Goal: Task Accomplishment & Management: Manage account settings

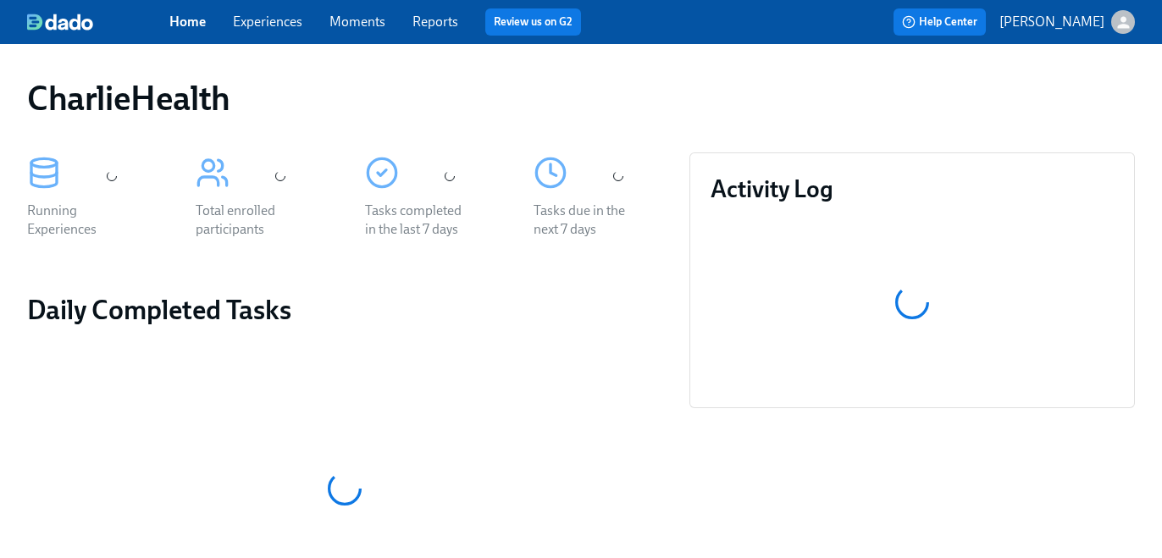
click at [256, 26] on link "Experiences" at bounding box center [267, 22] width 69 height 16
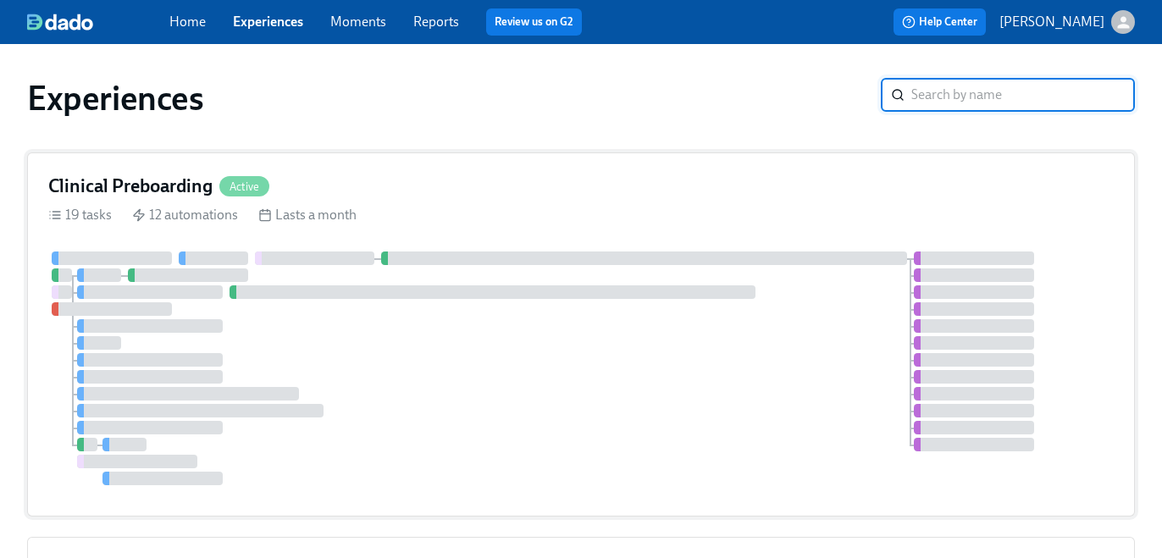
click at [405, 182] on div "Clinical Preboarding Active" at bounding box center [580, 186] width 1065 height 25
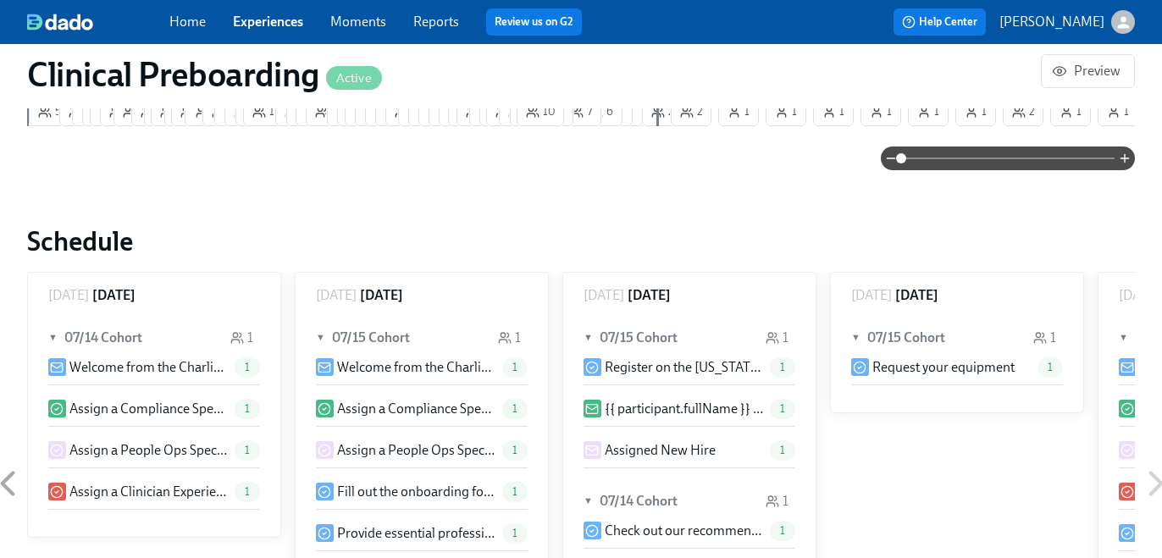
scroll to position [0, 21358]
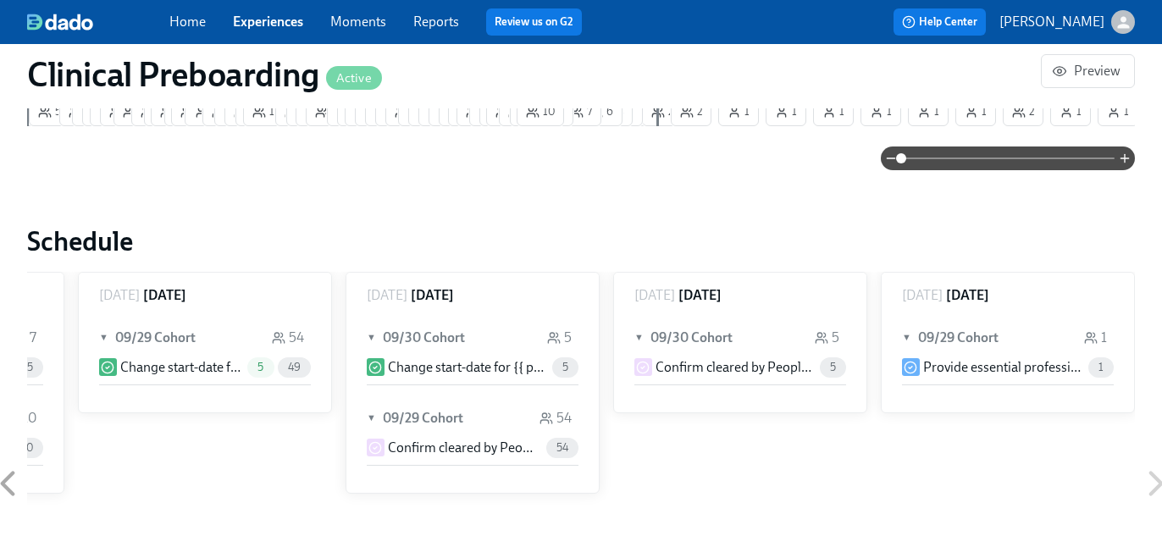
paste input "Dewalt"
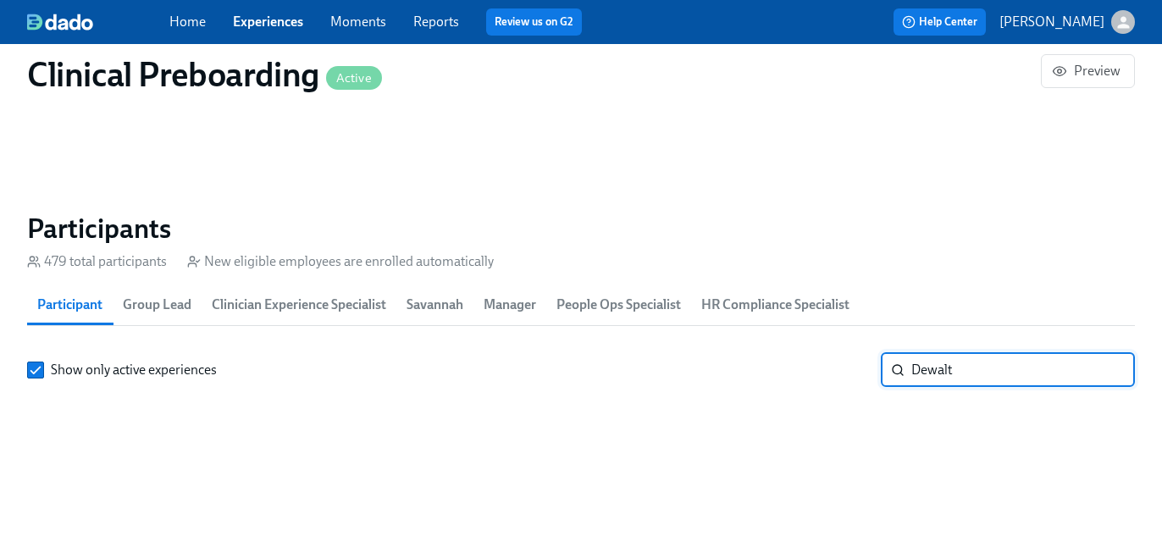
click at [936, 371] on input "Dewalt" at bounding box center [1023, 370] width 224 height 34
click at [943, 381] on input "jackson" at bounding box center [1023, 370] width 224 height 34
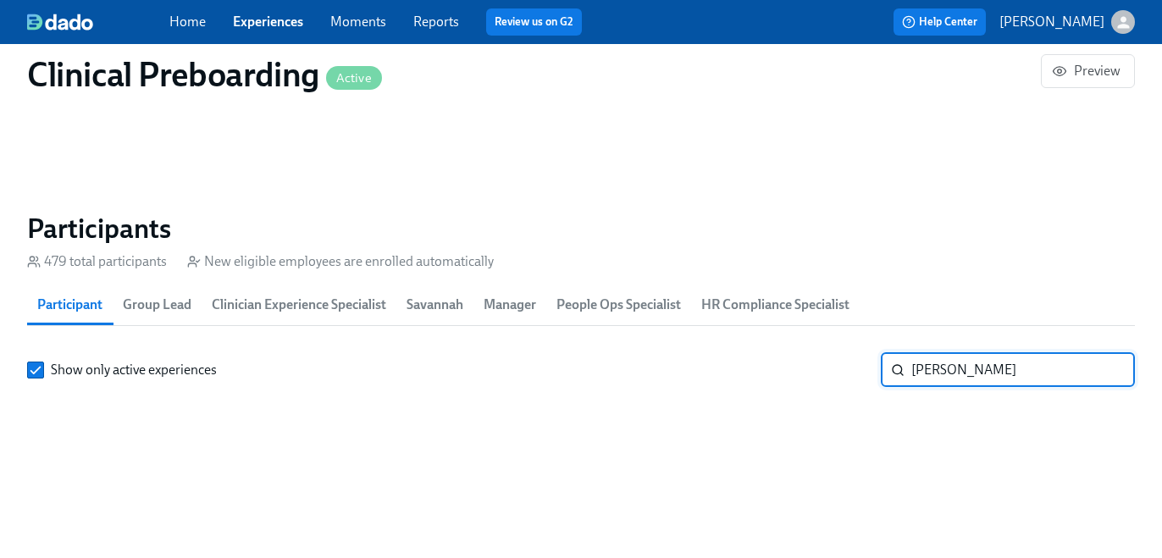
click at [943, 381] on input "jackson" at bounding box center [1023, 370] width 224 height 34
type input "tyran"
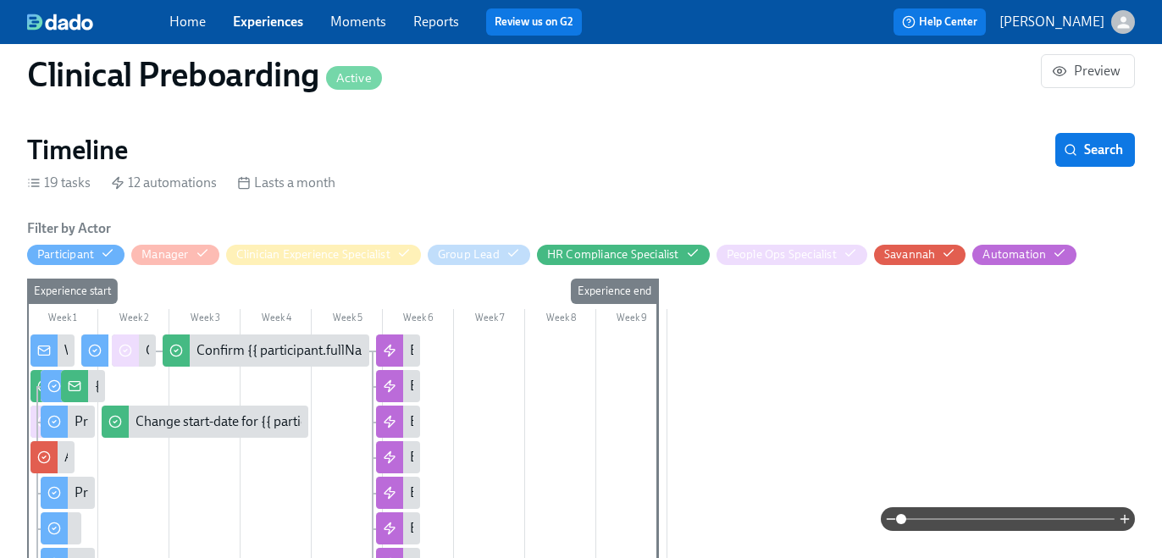
scroll to position [1861, 0]
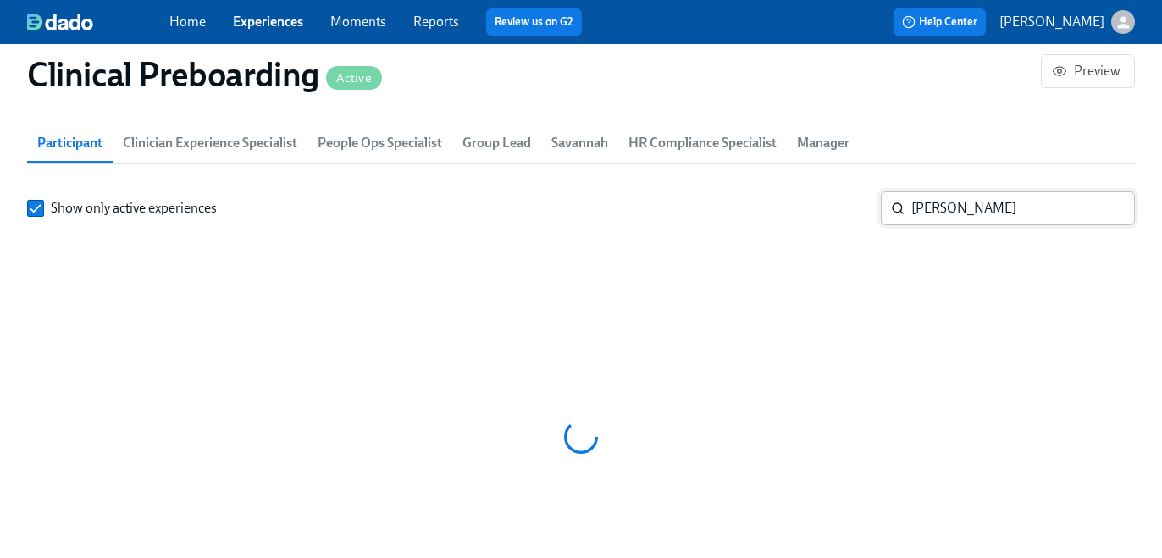
click at [909, 218] on div "jackson ​" at bounding box center [1008, 208] width 254 height 34
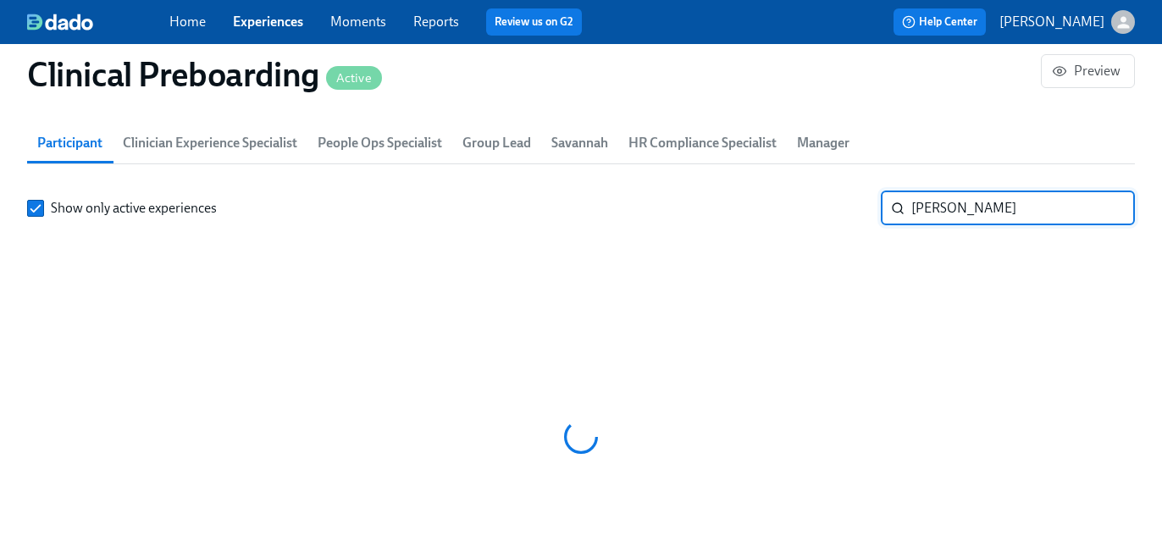
scroll to position [0, 20332]
click at [948, 220] on input "jackson" at bounding box center [1023, 208] width 224 height 34
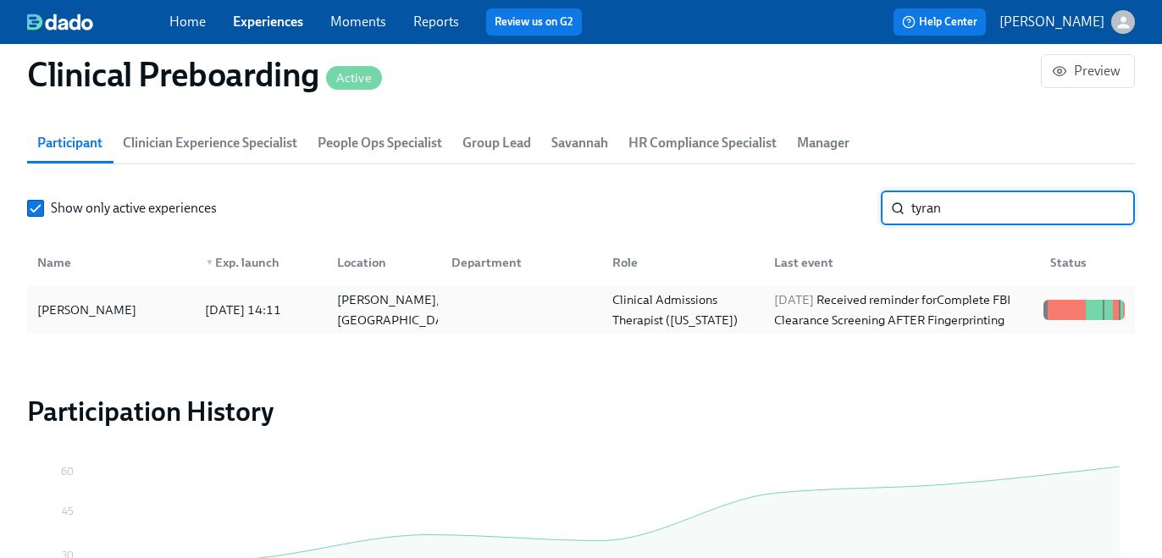
click at [878, 330] on div "2025/10/01 Received reminder for Complete FBI Clearance Screening AFTER Fingerp…" at bounding box center [901, 310] width 269 height 41
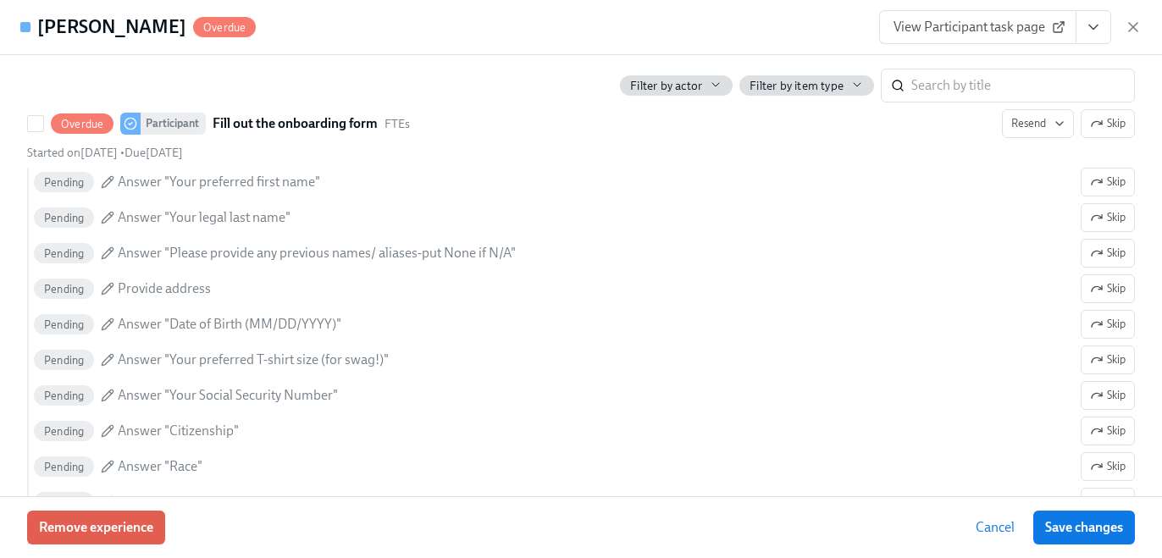
scroll to position [1173, 0]
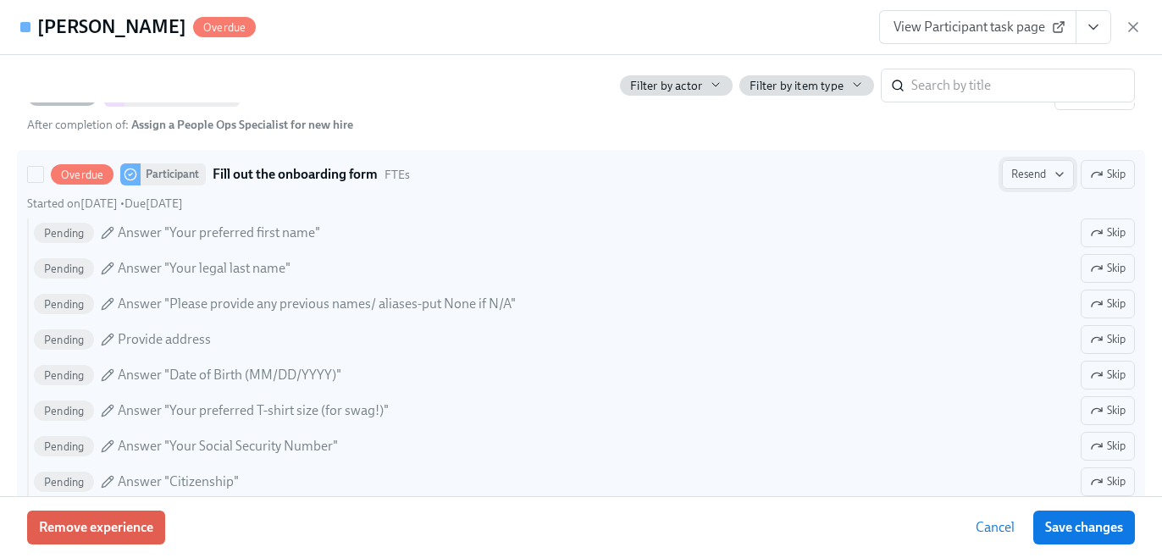
click at [1028, 174] on span "Resend" at bounding box center [1037, 174] width 53 height 17
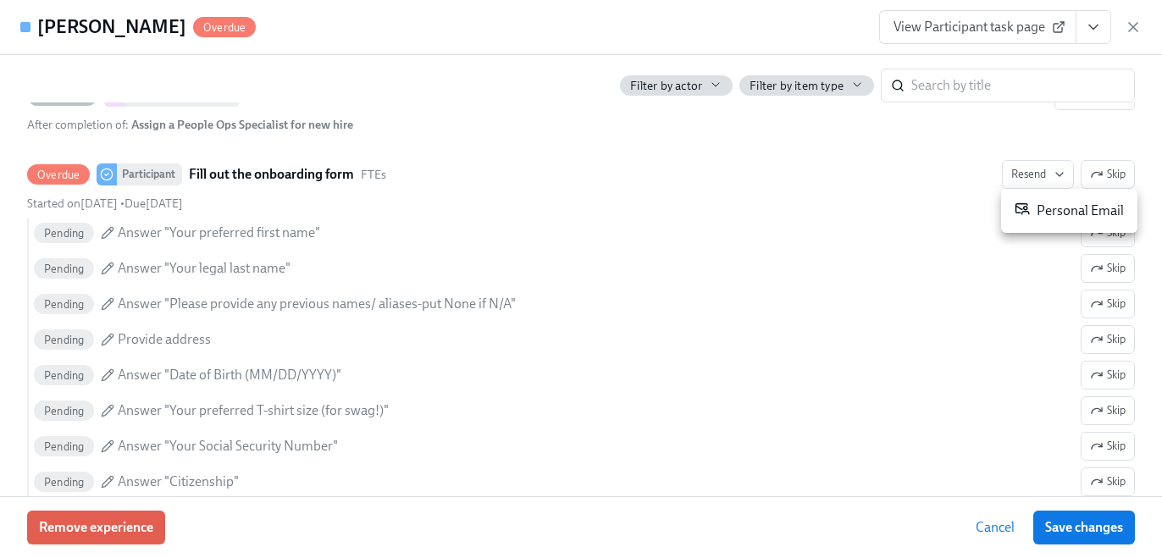
click at [1027, 205] on icon at bounding box center [1022, 208] width 15 height 15
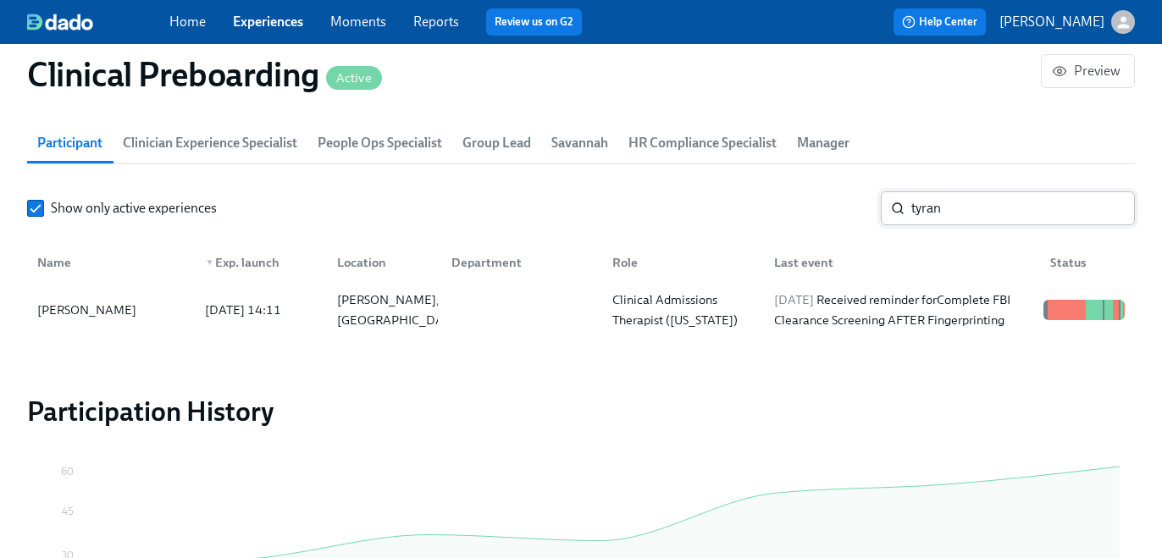
click at [958, 225] on input "tyran" at bounding box center [1023, 208] width 224 height 34
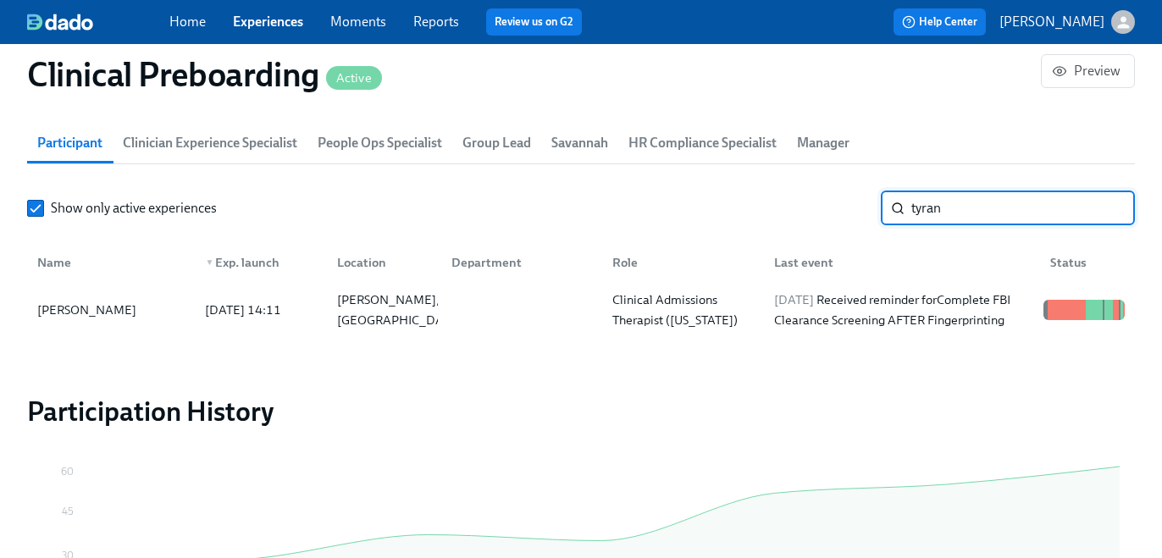
click at [958, 225] on input "tyran" at bounding box center [1023, 208] width 224 height 34
paste input "Yassamine"
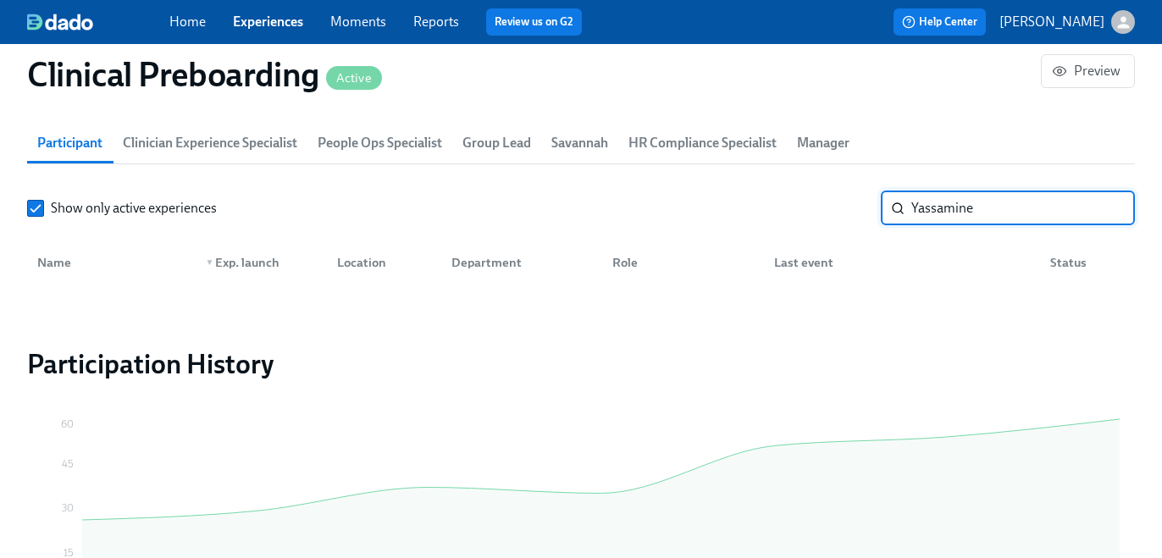
click at [935, 219] on input "Yassamine" at bounding box center [1023, 208] width 224 height 34
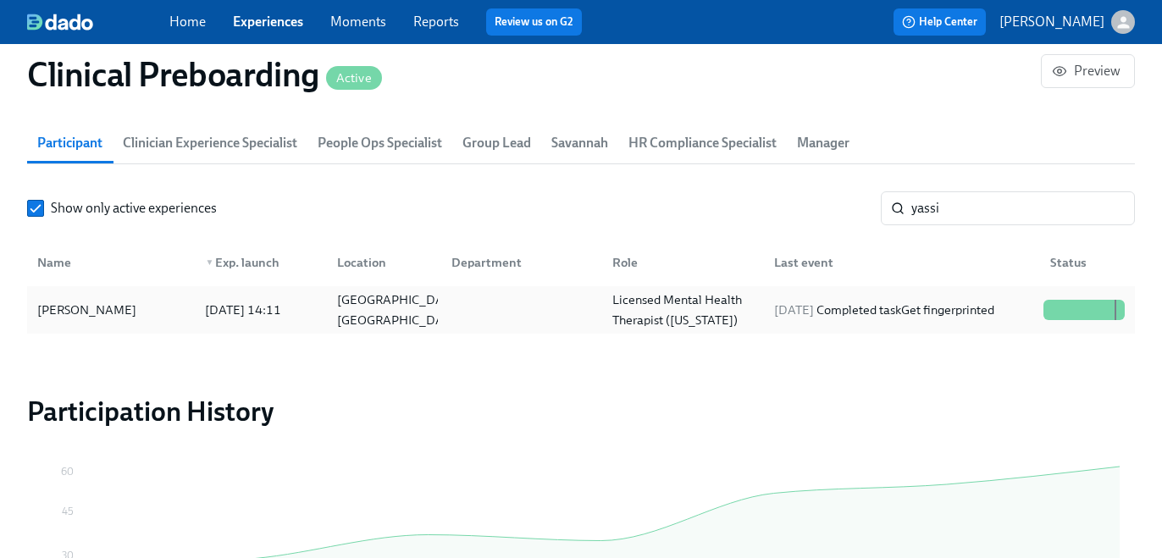
click at [886, 318] on div "2025/09/19 Completed task Get fingerprinted" at bounding box center [884, 310] width 234 height 20
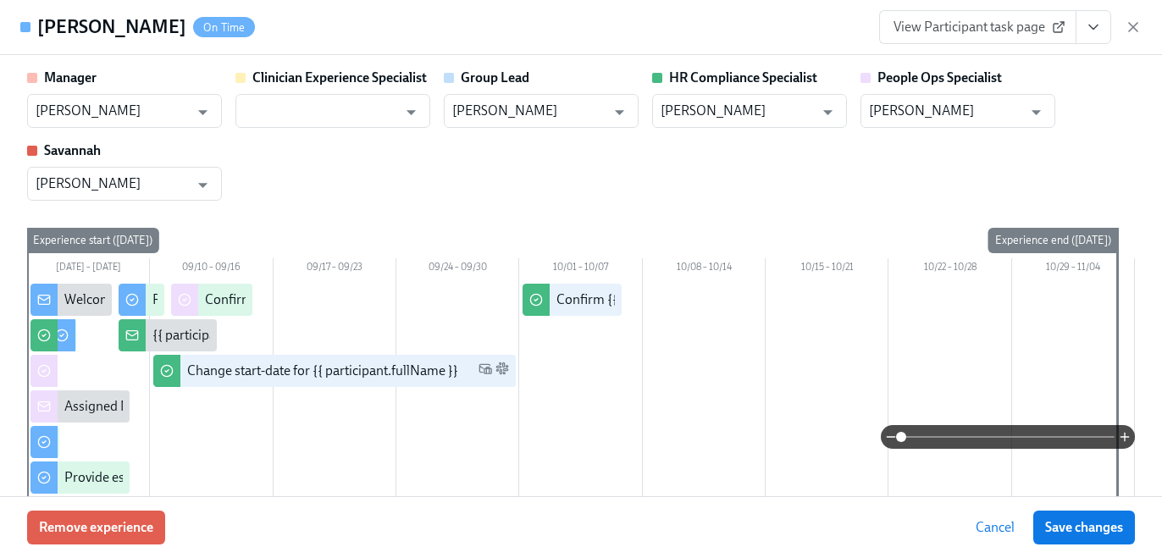
click at [1097, 22] on icon "View task page" at bounding box center [1093, 27] width 17 height 17
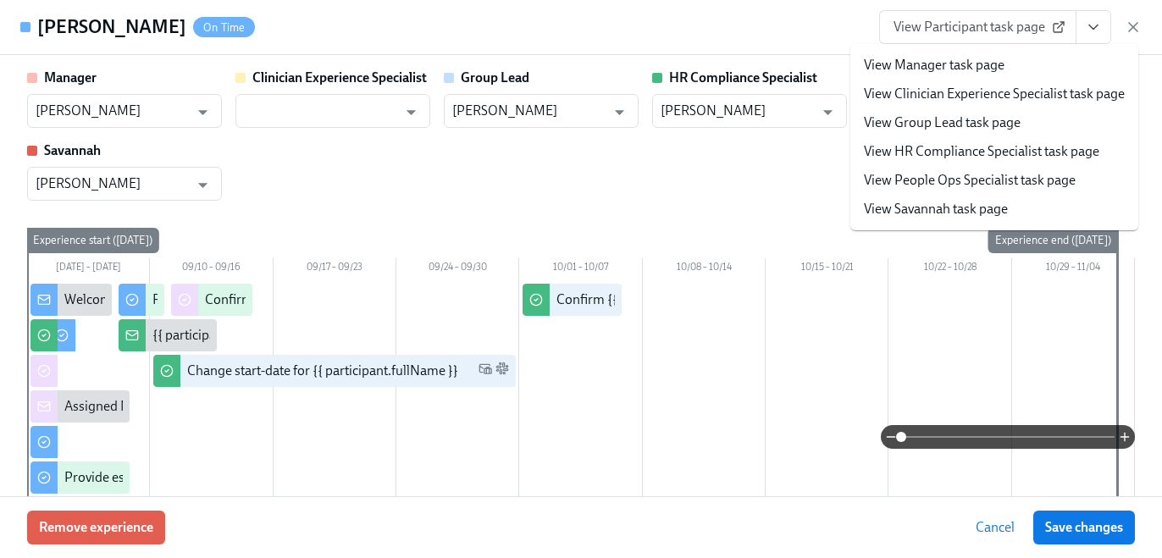
click at [1068, 150] on link "View HR Compliance Specialist task page" at bounding box center [981, 151] width 235 height 19
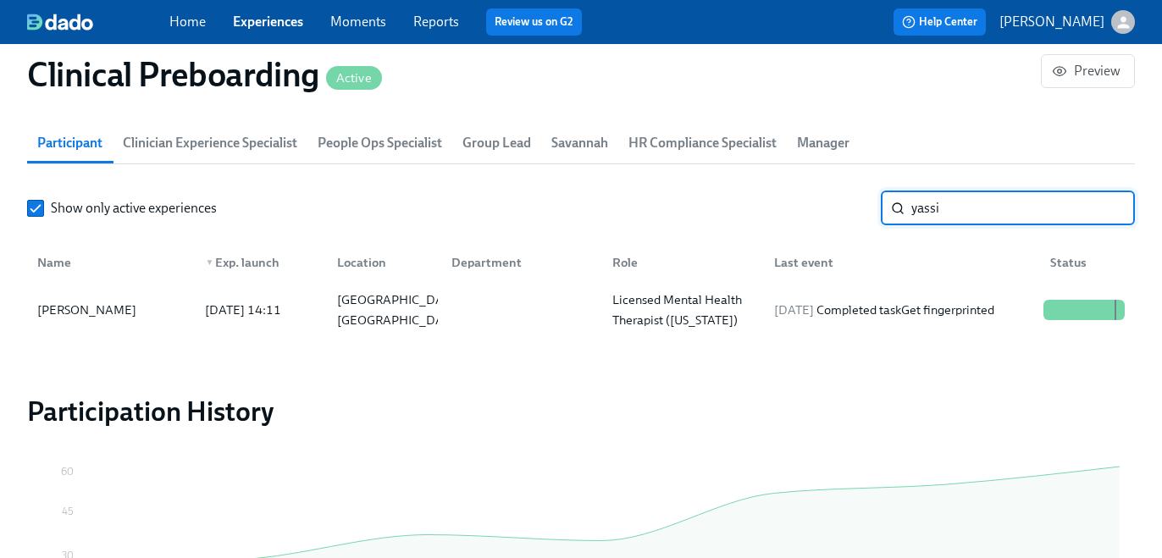
click at [969, 215] on input "yassi" at bounding box center [1023, 208] width 224 height 34
paste input "Madison Leonard"
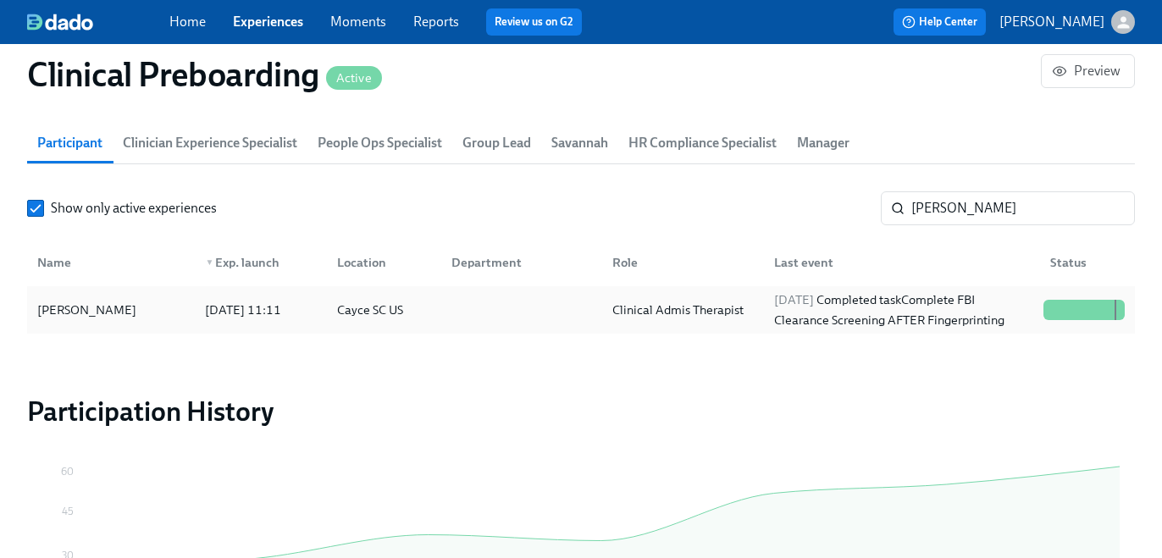
click at [896, 309] on div "2025/09/18 Completed task Complete FBI Clearance Screening AFTER Fingerprinting" at bounding box center [901, 310] width 269 height 41
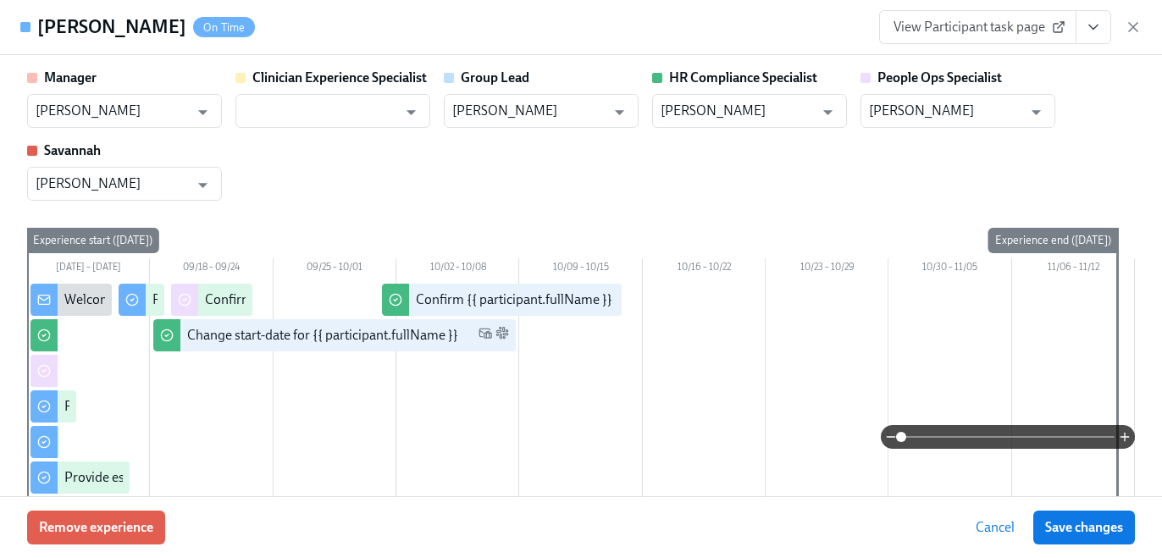
click at [1097, 25] on icon "View task page" at bounding box center [1093, 27] width 8 height 4
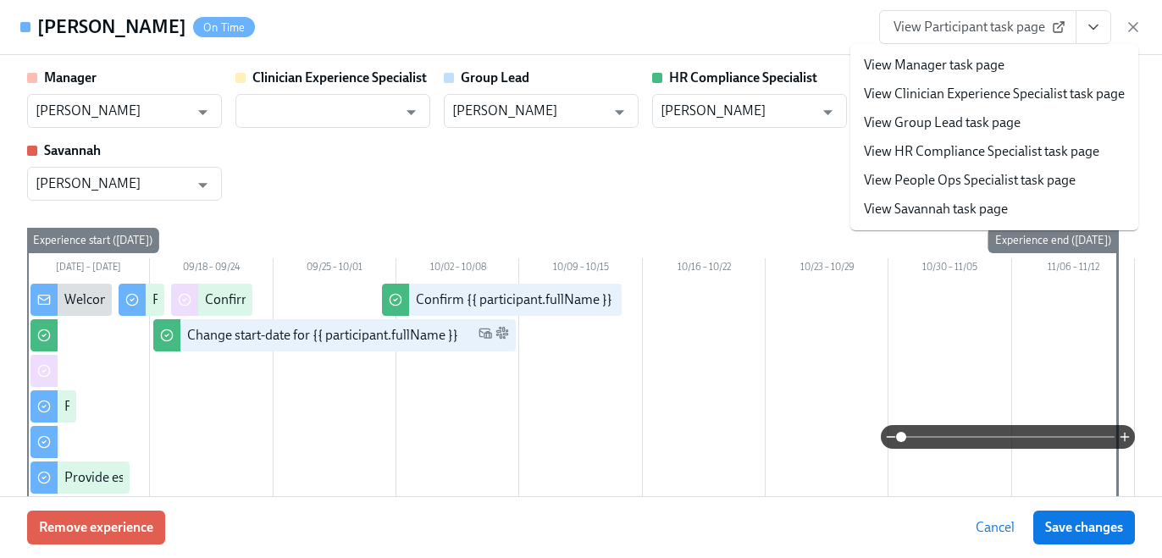
click at [1070, 150] on link "View HR Compliance Specialist task page" at bounding box center [981, 151] width 235 height 19
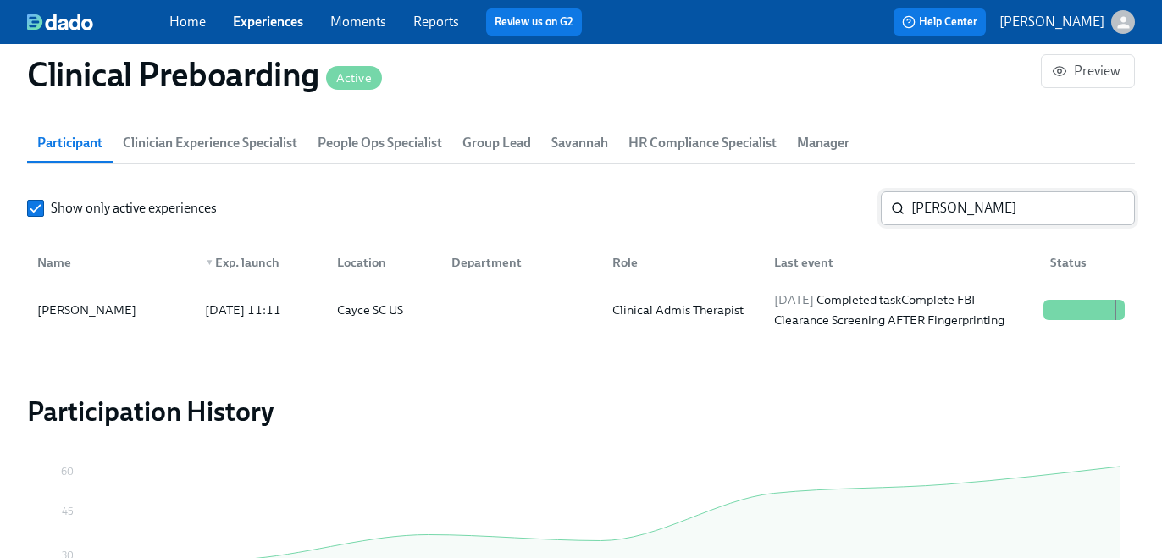
click at [923, 207] on input "Madison Leonard" at bounding box center [1023, 208] width 224 height 34
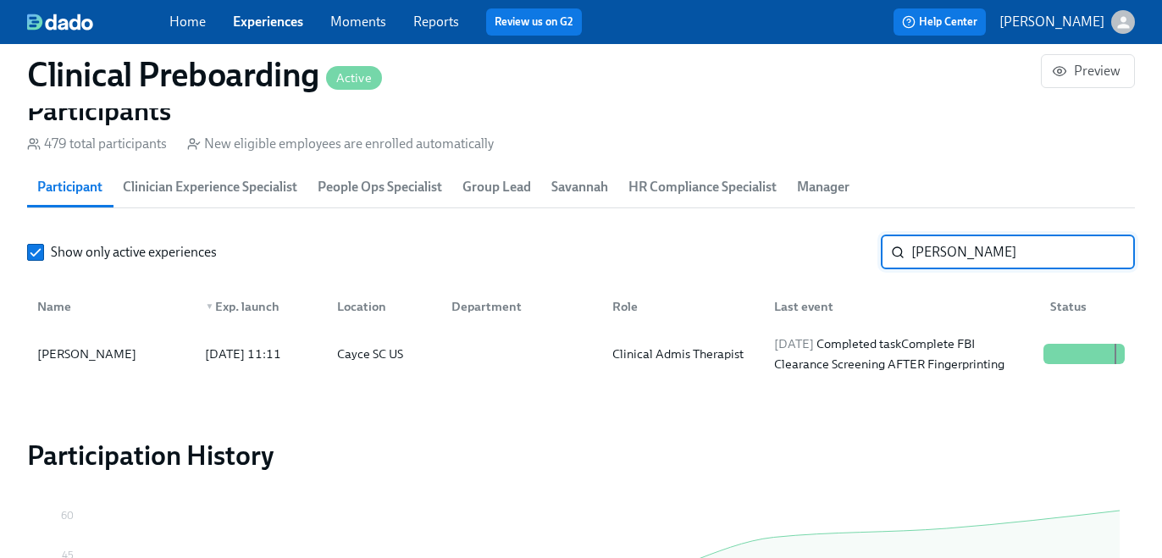
click at [923, 235] on input "Madison Leonard" at bounding box center [1023, 252] width 224 height 34
paste input "Amena Aamir"
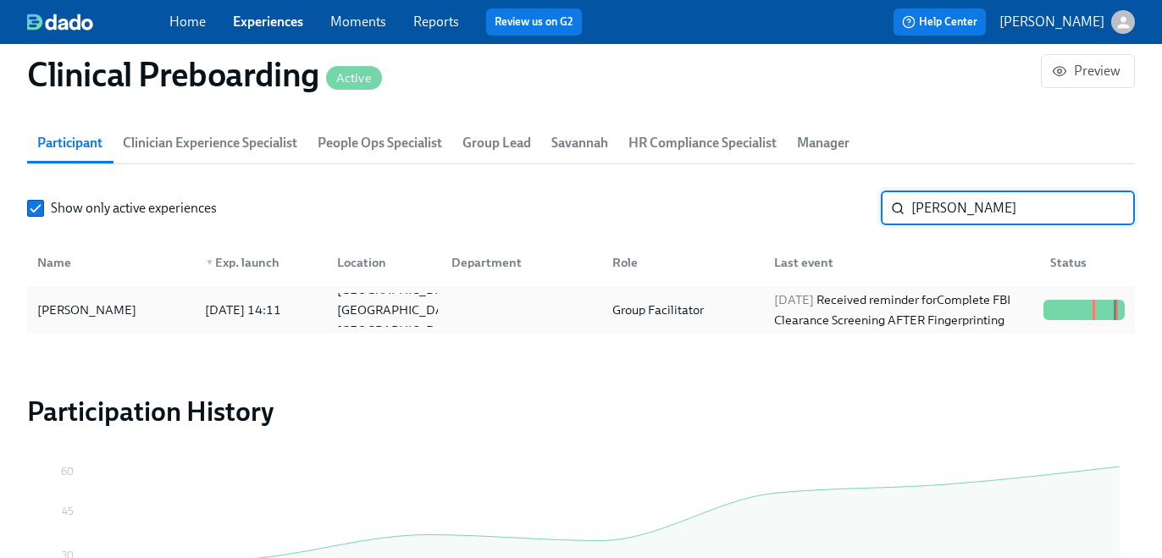
click at [907, 329] on div "2025/09/30 Received reminder for Complete FBI Clearance Screening AFTER Fingerp…" at bounding box center [901, 310] width 269 height 41
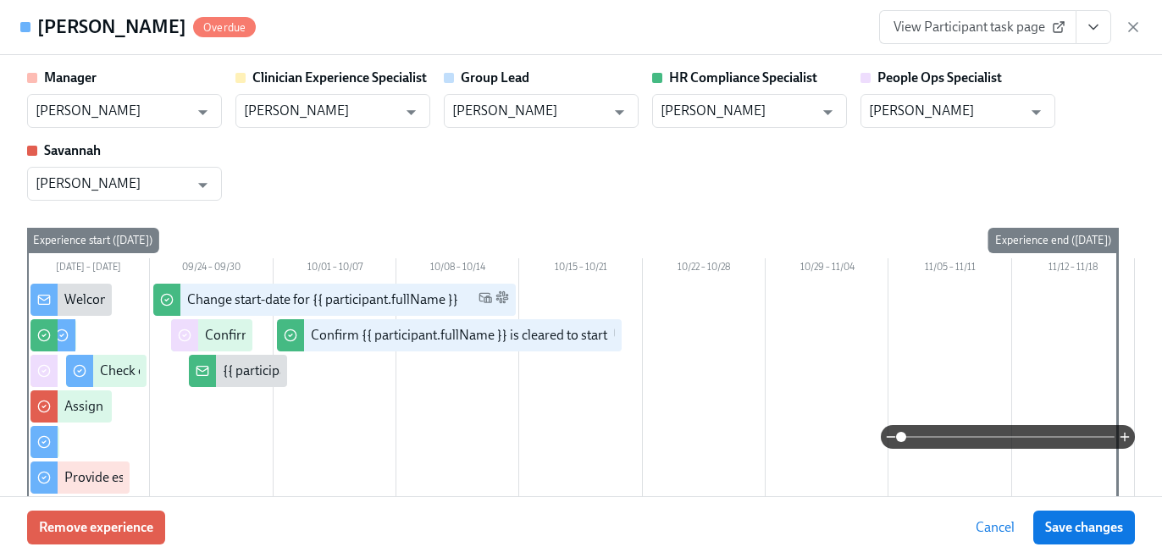
click at [1091, 22] on icon "View task page" at bounding box center [1093, 27] width 17 height 17
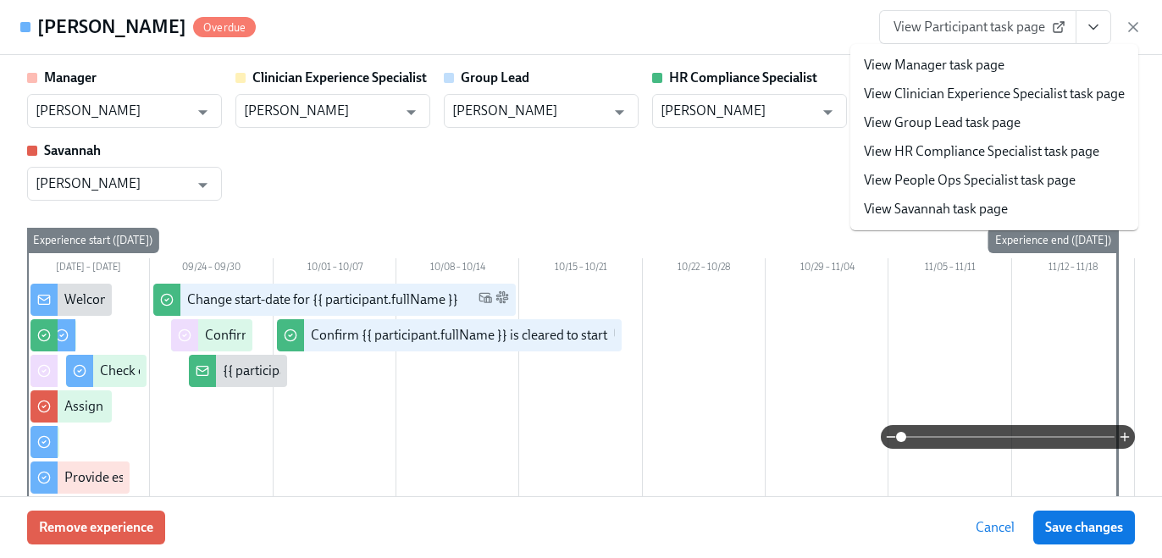
click at [1045, 140] on li "View HR Compliance Specialist task page" at bounding box center [994, 151] width 288 height 29
click at [1053, 149] on link "View HR Compliance Specialist task page" at bounding box center [981, 151] width 235 height 19
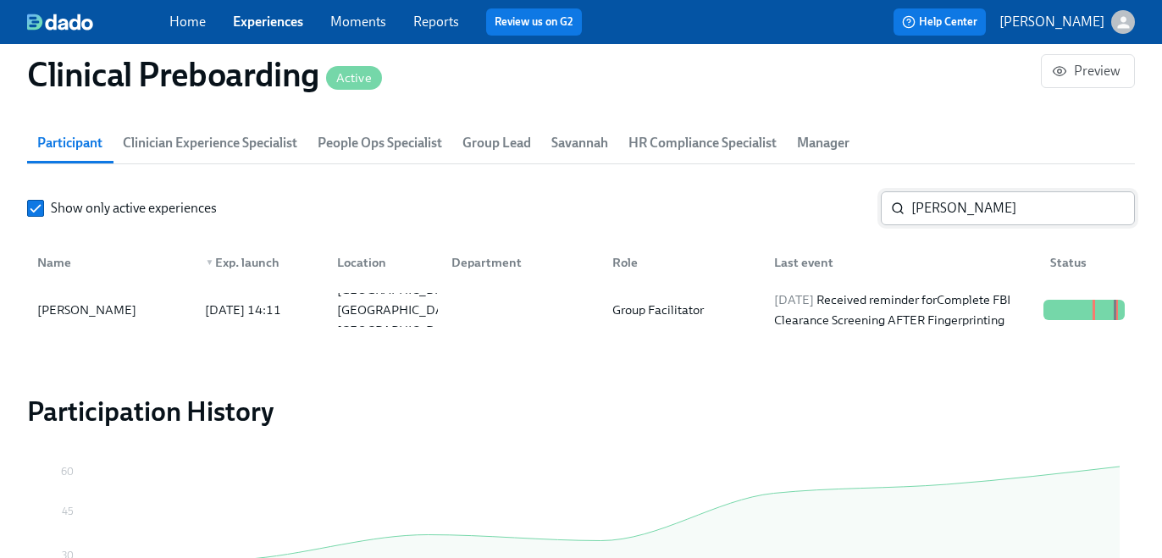
click at [987, 219] on input "Amena Aamir" at bounding box center [1023, 208] width 224 height 34
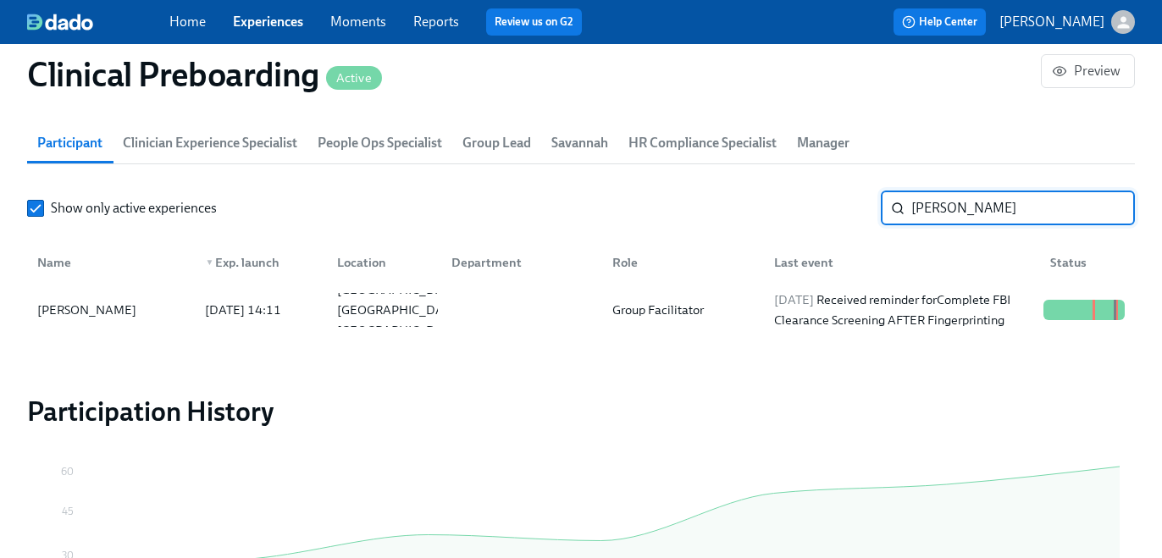
click at [987, 219] on input "Amena Aamir" at bounding box center [1023, 208] width 224 height 34
paste input "Jennifer Kirkpatrick"
click at [799, 307] on span "2025/09/24" at bounding box center [794, 299] width 40 height 15
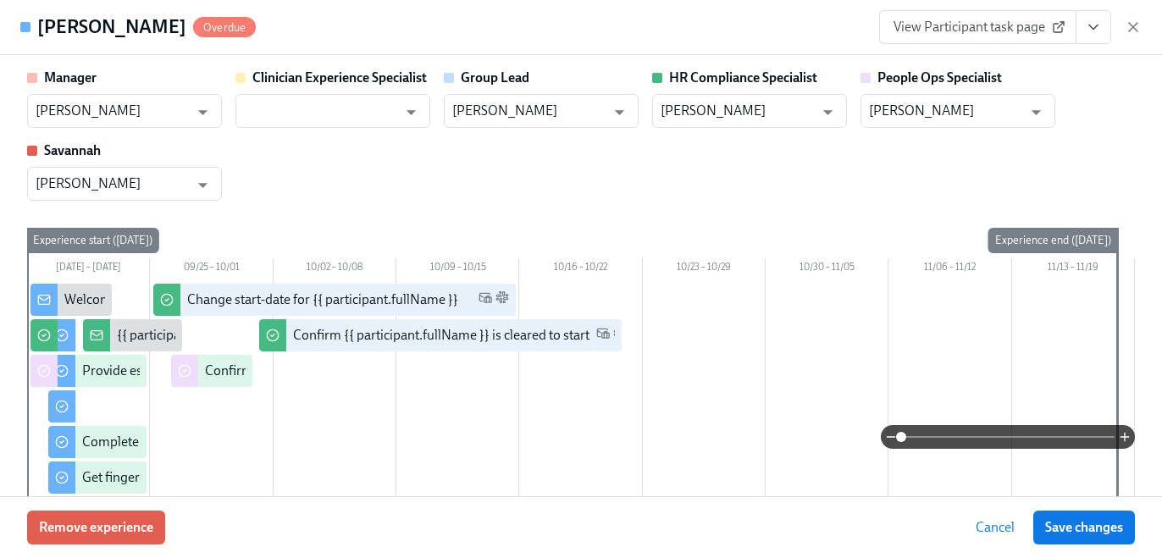
click at [1097, 30] on icon "View task page" at bounding box center [1093, 27] width 17 height 17
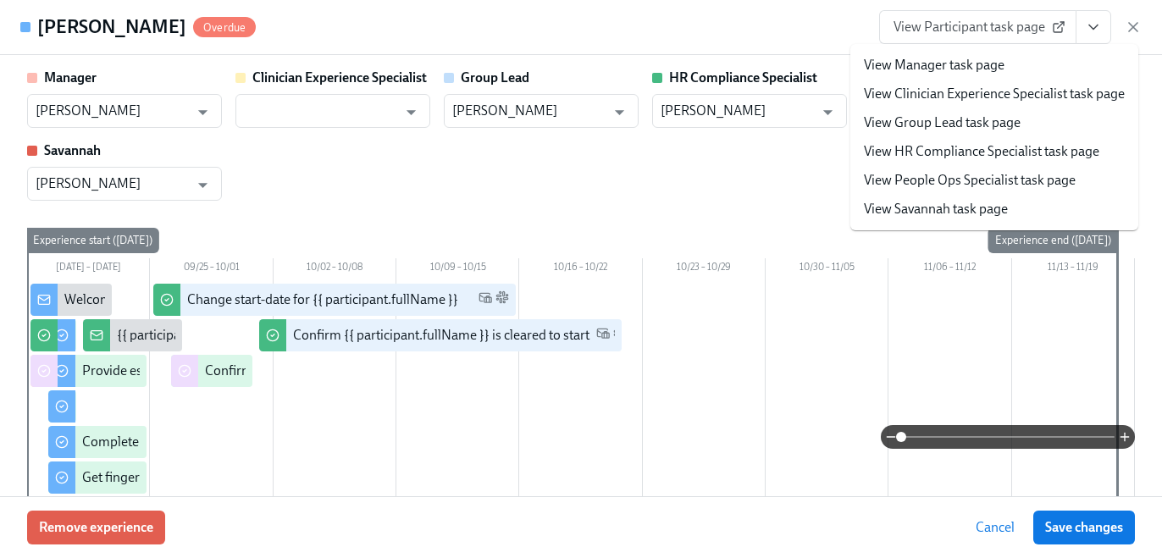
click at [1056, 153] on link "View HR Compliance Specialist task page" at bounding box center [981, 151] width 235 height 19
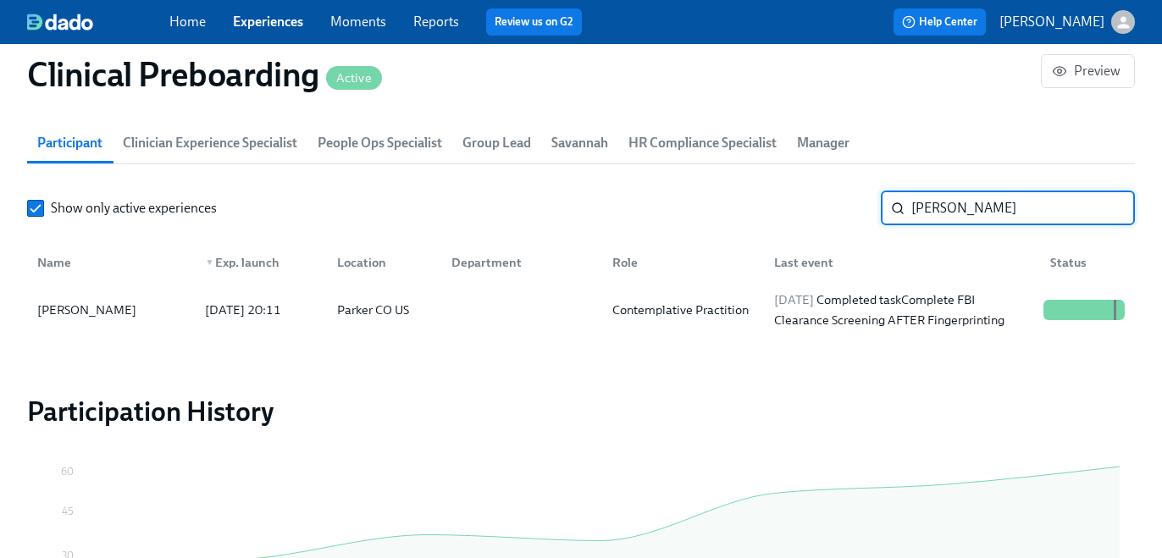
click at [948, 213] on input "Jennifer Kirkpatrick" at bounding box center [1023, 208] width 224 height 34
paste input "Dania Carter"
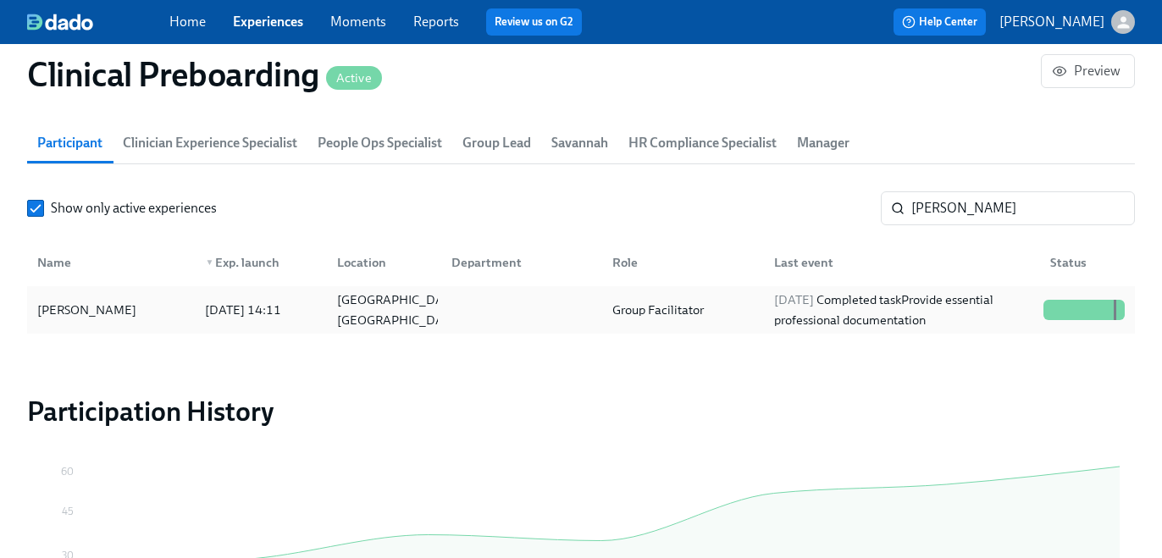
click at [719, 324] on div "Group Facilitator" at bounding box center [679, 310] width 161 height 34
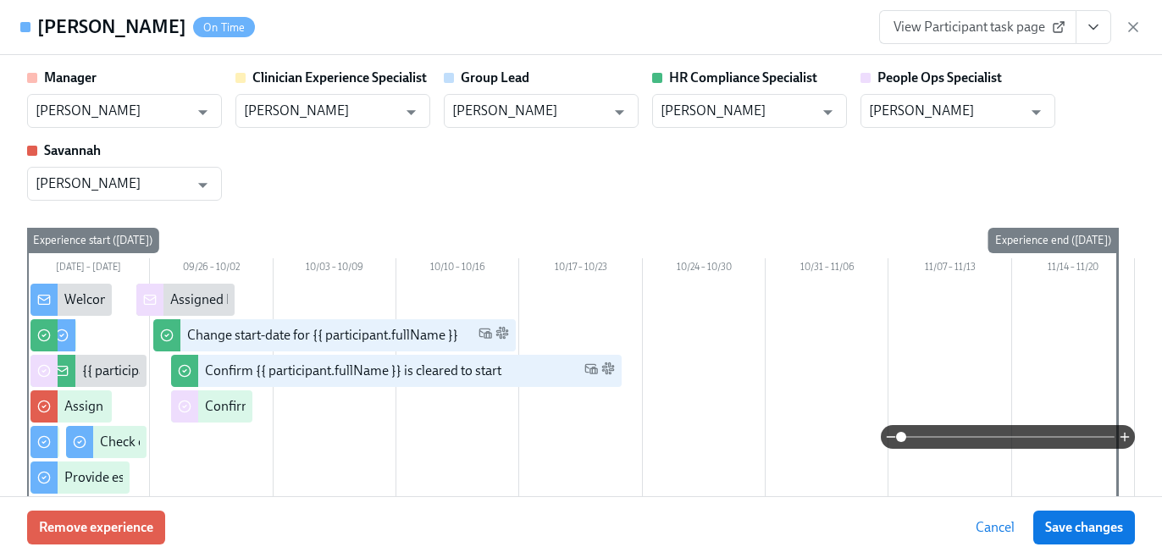
click at [1088, 39] on button "View task page" at bounding box center [1094, 27] width 36 height 34
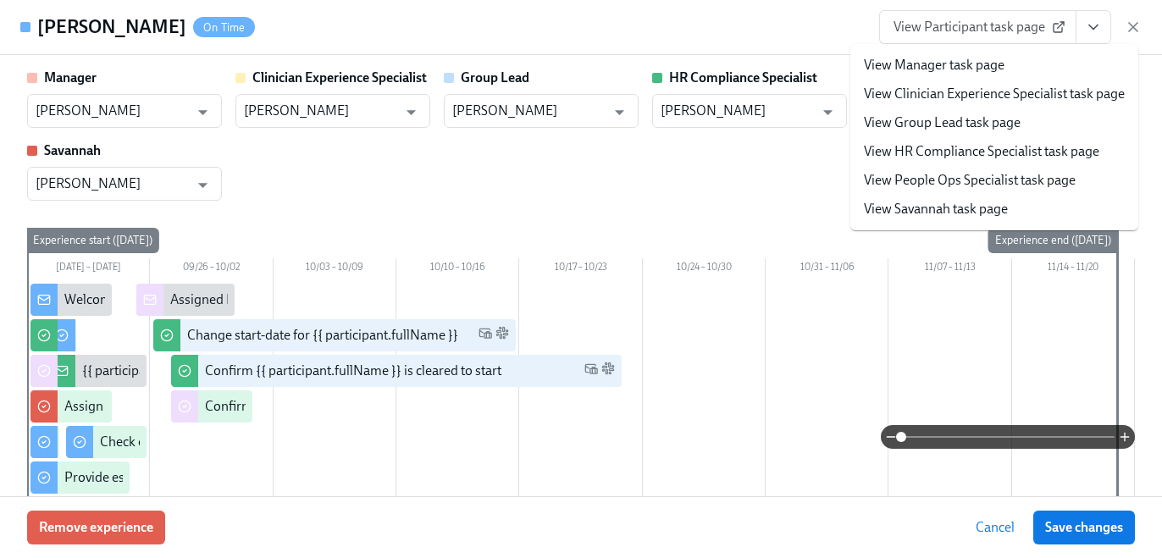
click at [1025, 150] on link "View HR Compliance Specialist task page" at bounding box center [981, 151] width 235 height 19
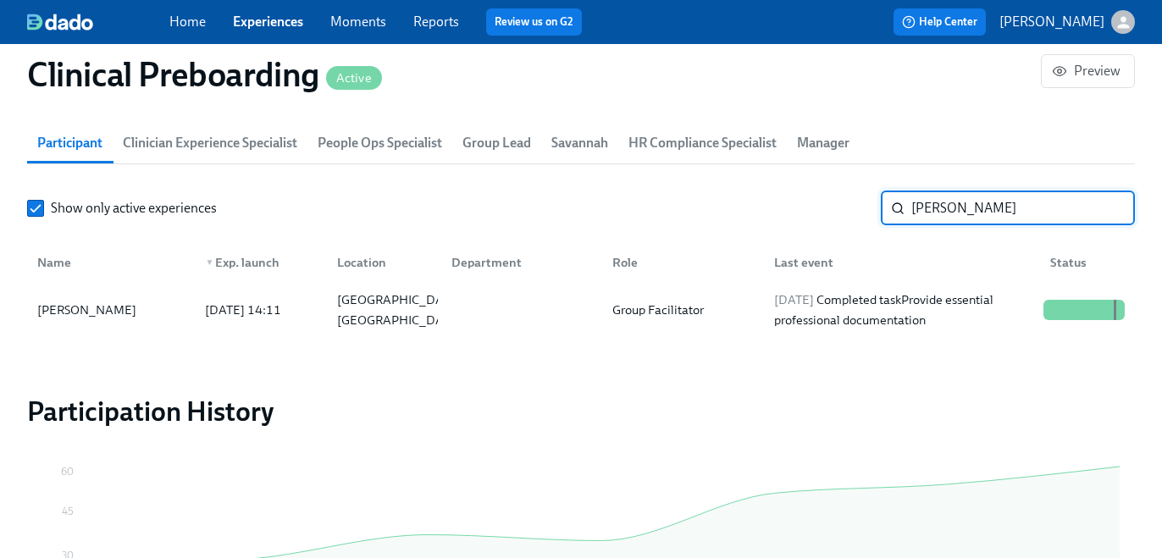
click at [965, 211] on input "Dania Carter" at bounding box center [1023, 208] width 224 height 34
paste input "Morgan Levy"
click at [729, 304] on div "Licensed Mental Health Therapist (Florida)" at bounding box center [683, 310] width 154 height 41
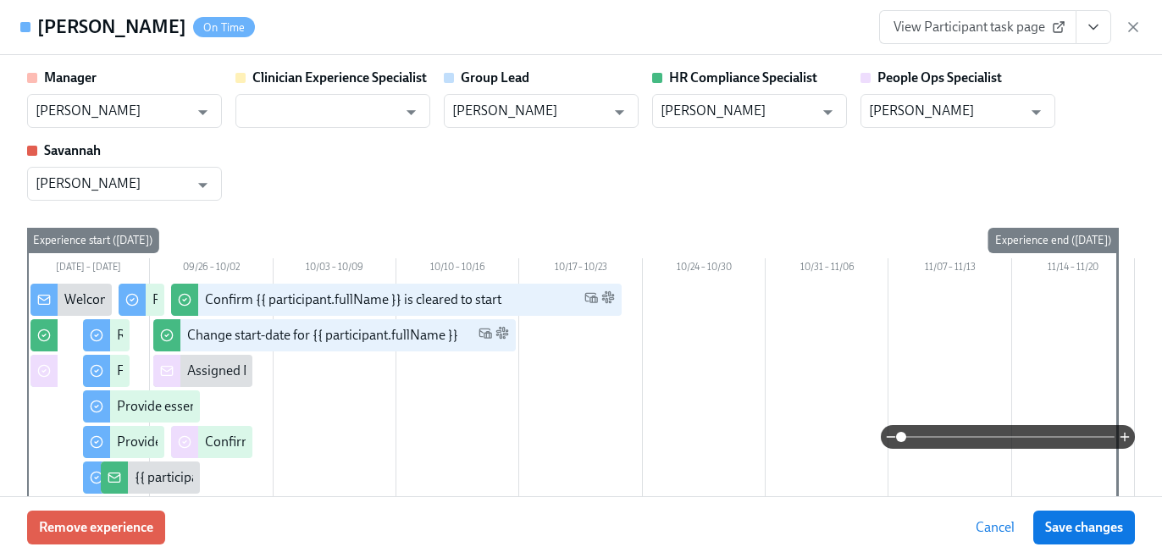
click at [1087, 38] on button "View task page" at bounding box center [1094, 27] width 36 height 34
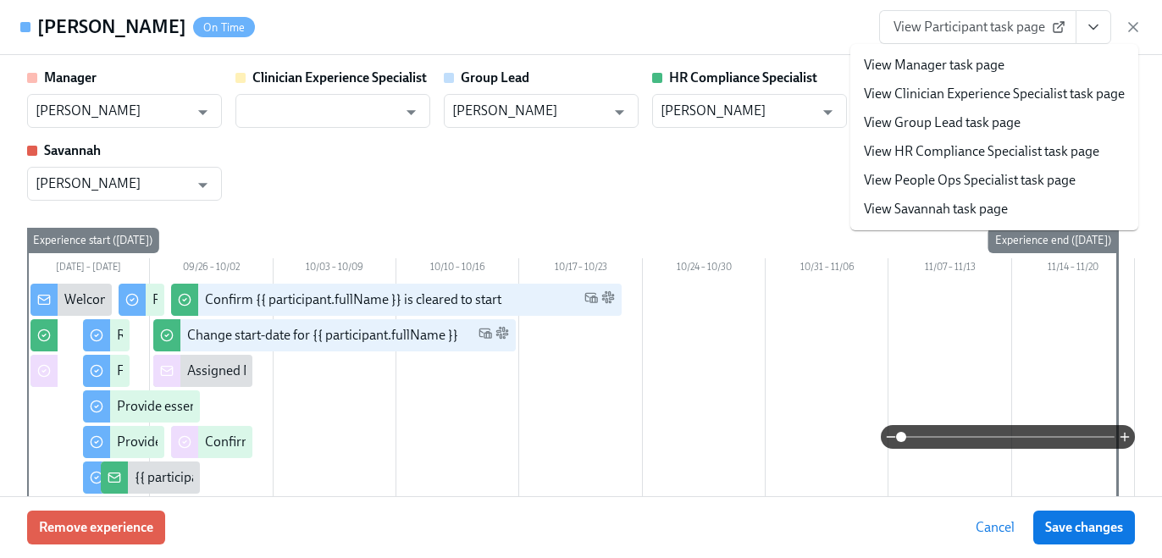
click at [1025, 149] on link "View HR Compliance Specialist task page" at bounding box center [981, 151] width 235 height 19
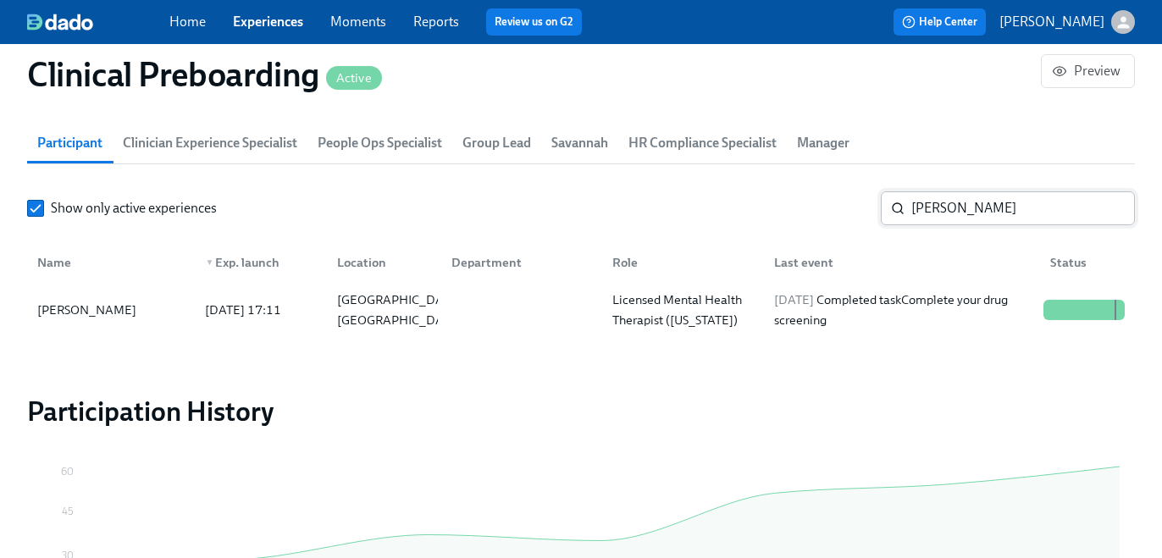
click at [981, 213] on input "Morgan Levy" at bounding box center [1023, 208] width 224 height 34
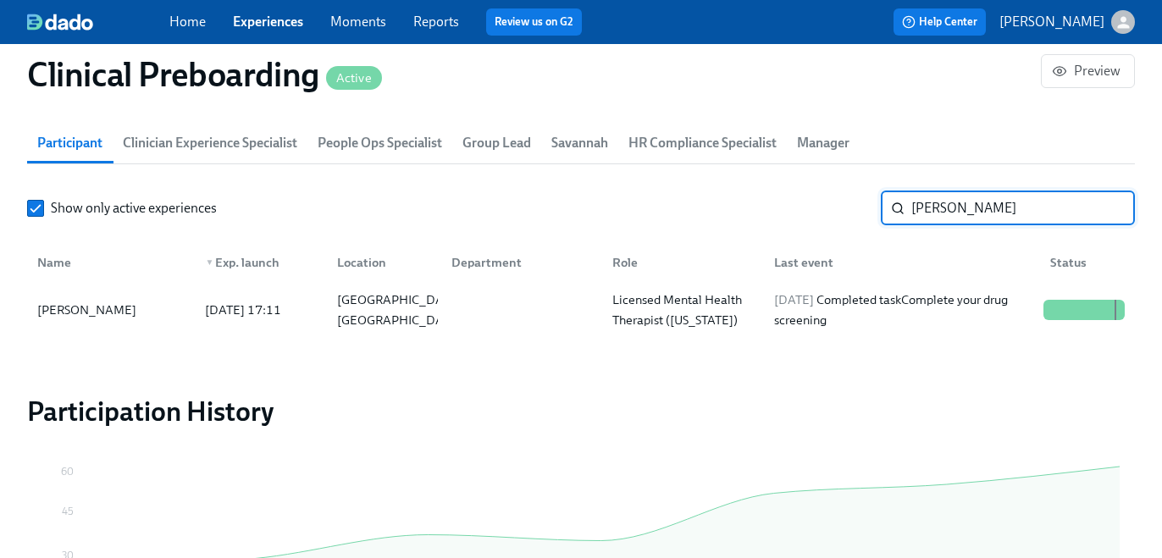
click at [981, 213] on input "Morgan Levy" at bounding box center [1023, 208] width 224 height 34
paste input "Saria Jordan"
click at [647, 307] on div "Admissions Coordinator" at bounding box center [679, 310] width 161 height 34
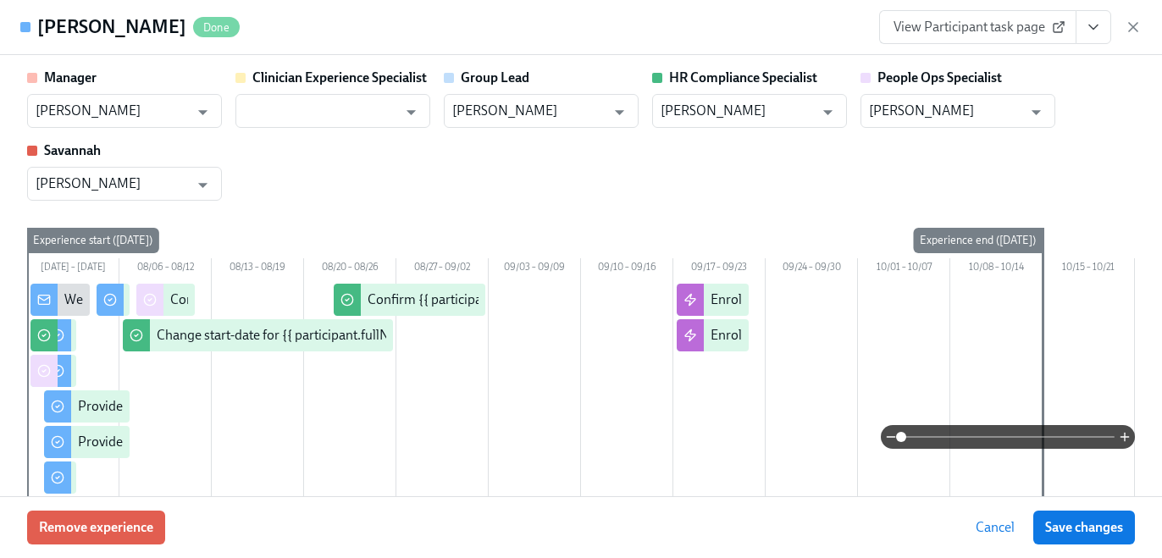
click at [1086, 39] on button "View task page" at bounding box center [1094, 27] width 36 height 34
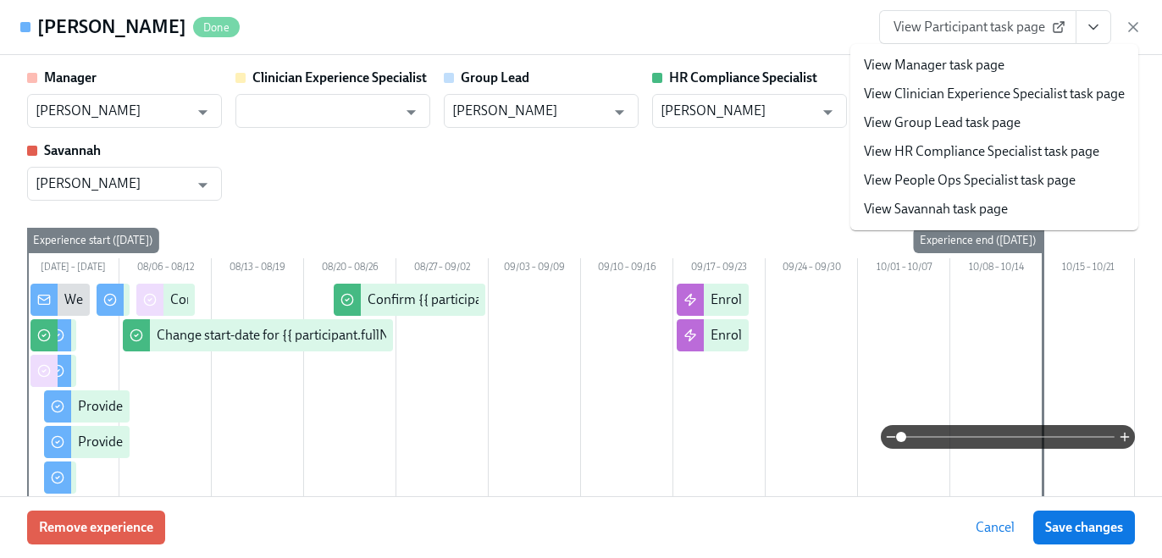
click at [1027, 147] on link "View HR Compliance Specialist task page" at bounding box center [981, 151] width 235 height 19
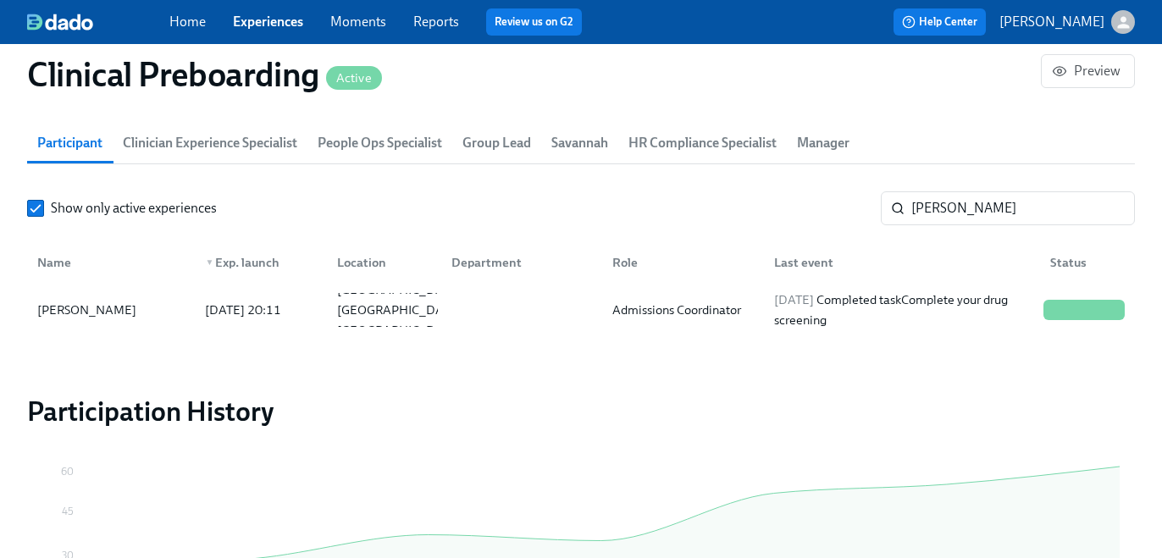
click at [948, 234] on div "Show only active experiences Saria Jordan ​ Name ▼ Exp. launch Location Departm…" at bounding box center [581, 262] width 1108 height 142
click at [930, 201] on input "Saria Jordan" at bounding box center [1023, 208] width 224 height 34
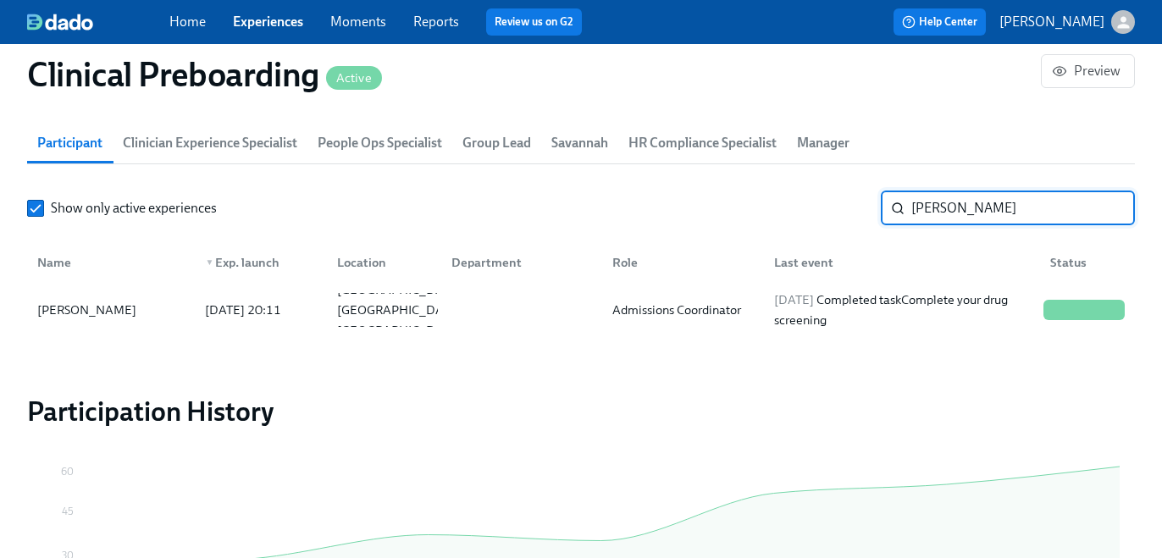
click at [931, 207] on input "Saria Jordan" at bounding box center [1023, 208] width 224 height 34
paste input "ndia Rey-Borges"
type input "[PERSON_NAME]"
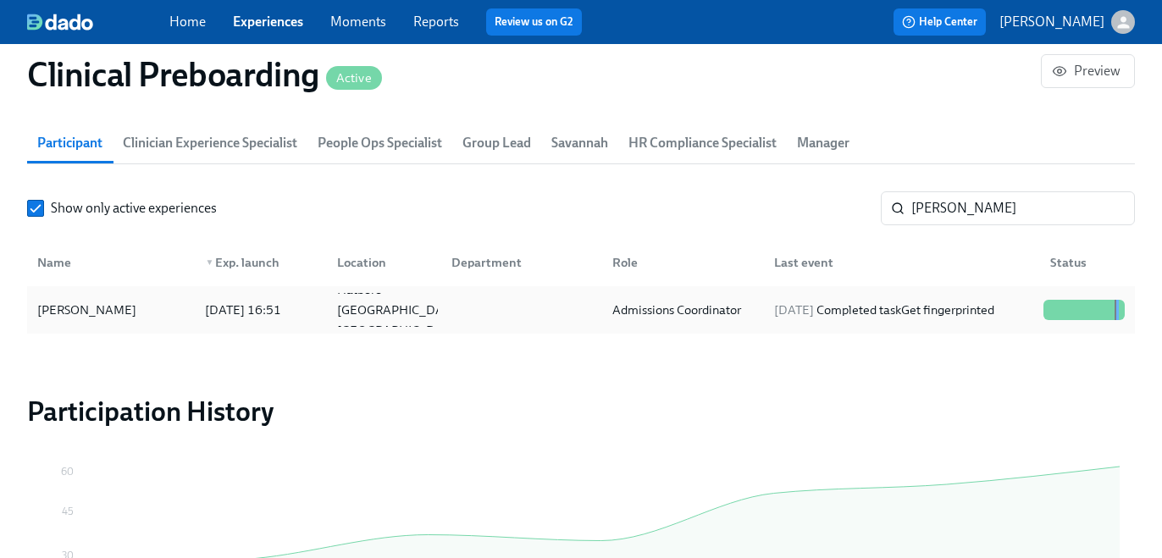
click at [948, 303] on div "2025/09/26 Completed task Get fingerprinted" at bounding box center [898, 310] width 276 height 34
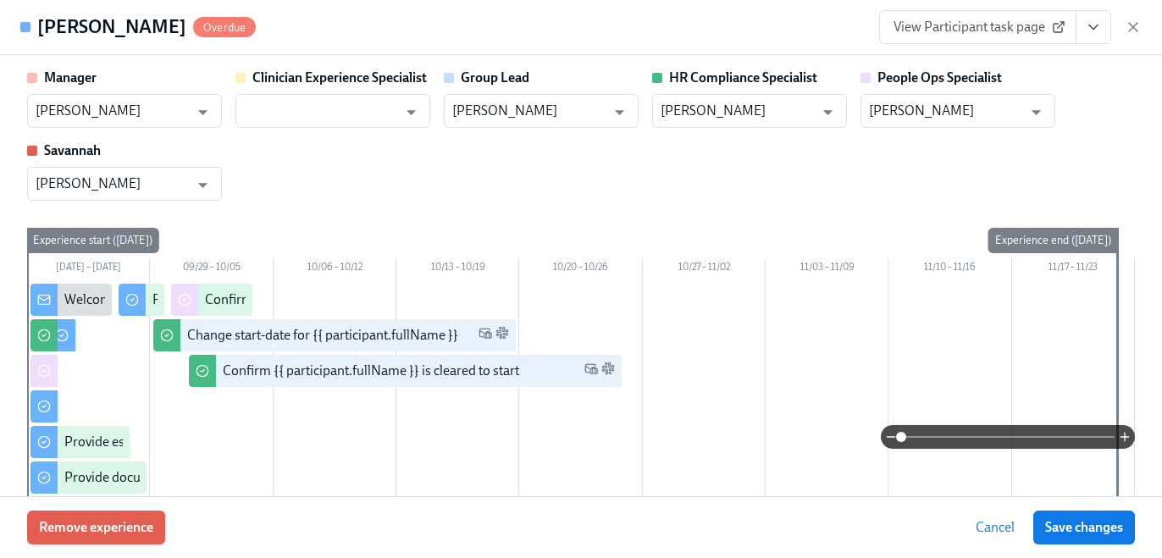
click at [1090, 30] on icon "View task page" at bounding box center [1093, 27] width 17 height 17
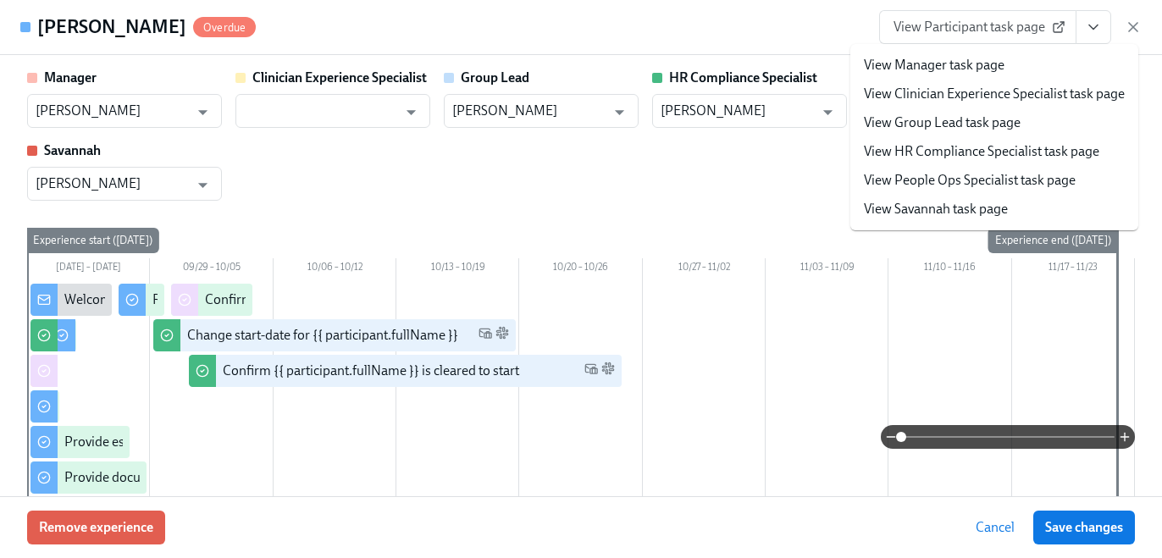
click at [1062, 146] on link "View HR Compliance Specialist task page" at bounding box center [981, 151] width 235 height 19
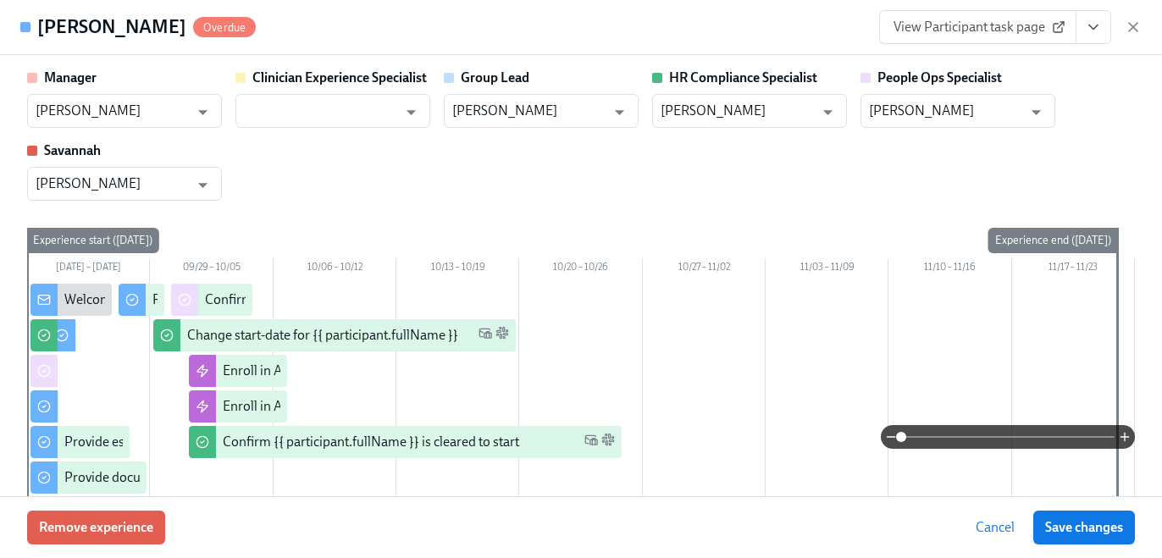
scroll to position [0, 21626]
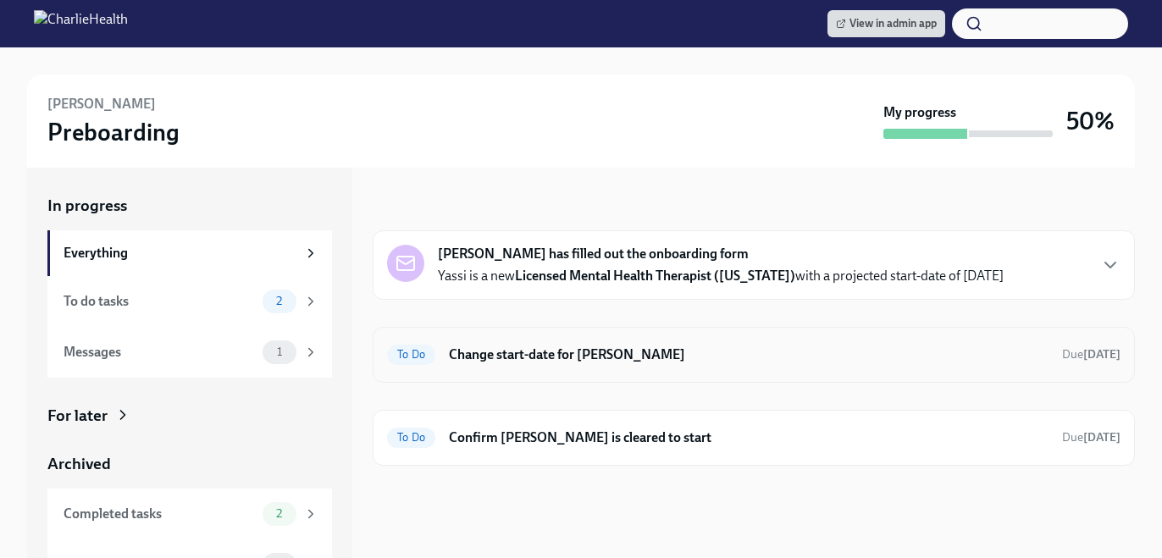
click at [814, 372] on div "To Do Change start-date for Yassi Omshehe Due today" at bounding box center [754, 355] width 762 height 56
click at [753, 351] on h6 "Change start-date for Yassi Omshehe" at bounding box center [749, 355] width 600 height 19
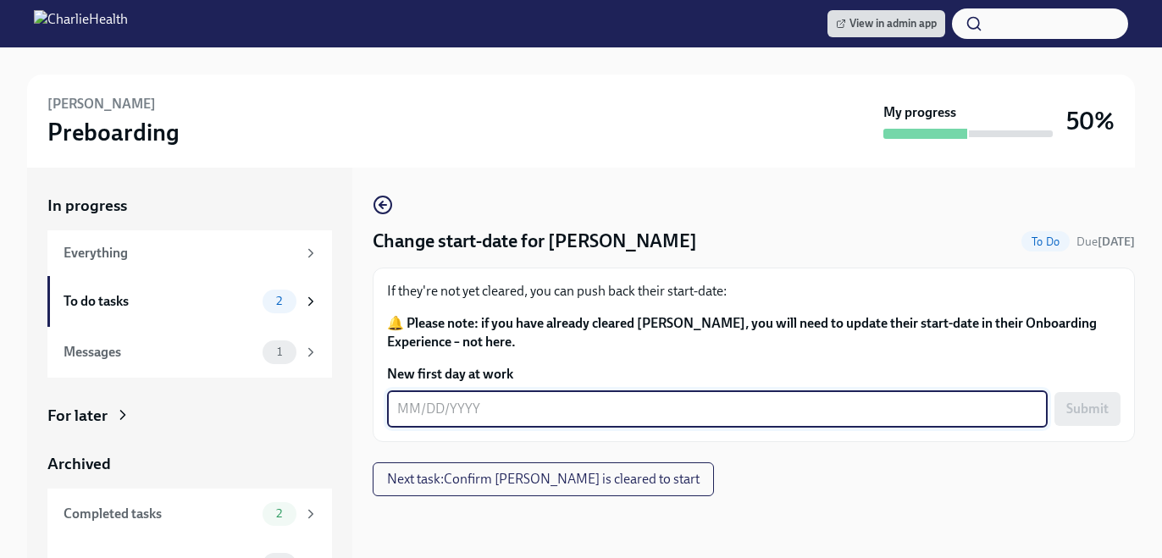
click at [623, 408] on textarea "New first day at work" at bounding box center [717, 409] width 640 height 20
click at [634, 406] on textarea "New first day at work" at bounding box center [717, 409] width 640 height 20
type textarea "10/06/2025"
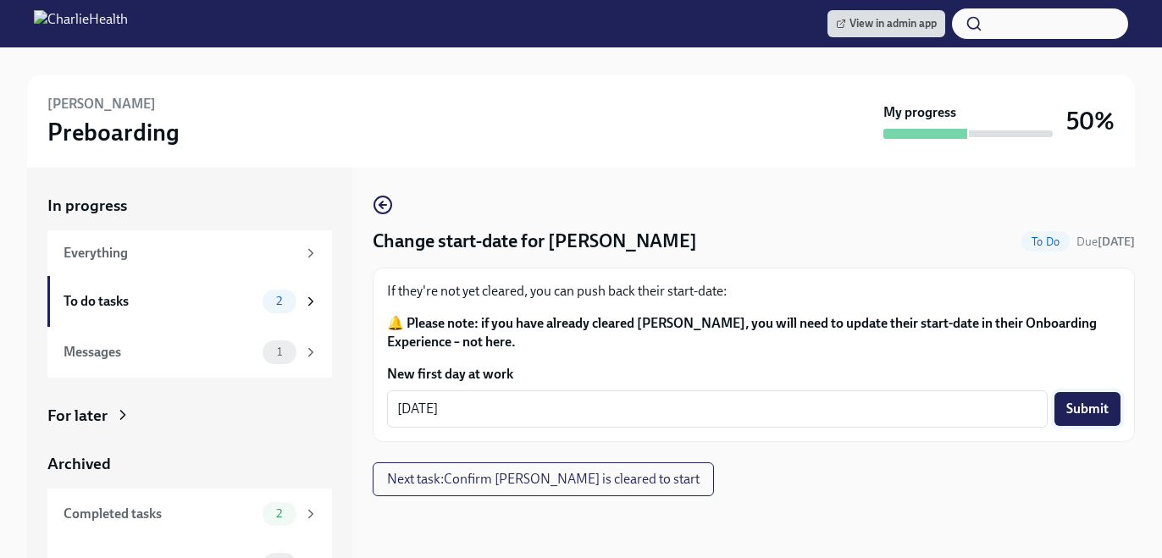
click at [1084, 408] on span "Submit" at bounding box center [1087, 409] width 42 height 17
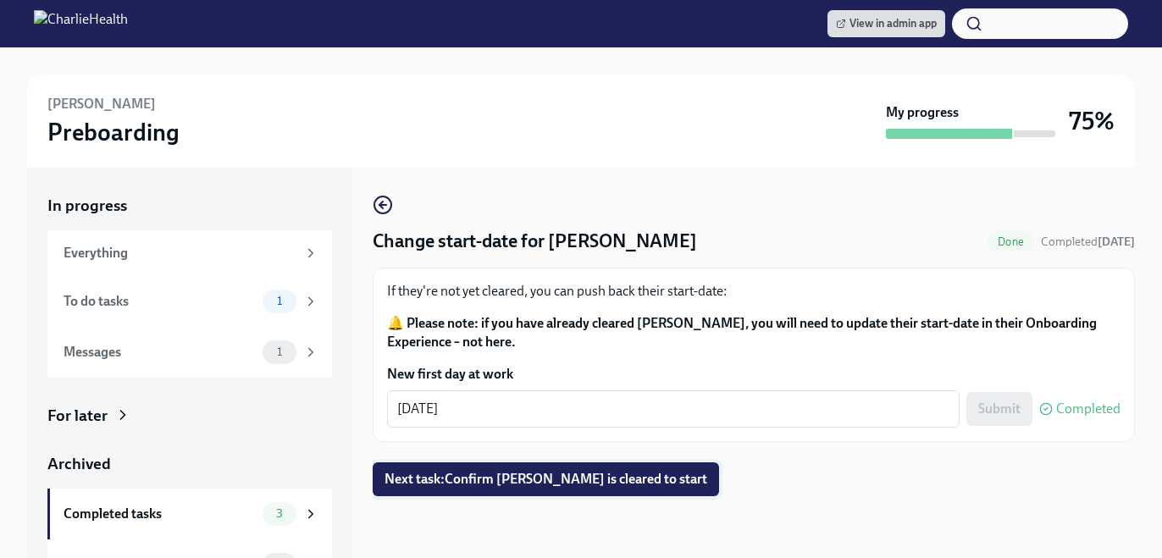
click at [603, 485] on span "Next task : Confirm Yassi Omshehe is cleared to start" at bounding box center [545, 479] width 323 height 17
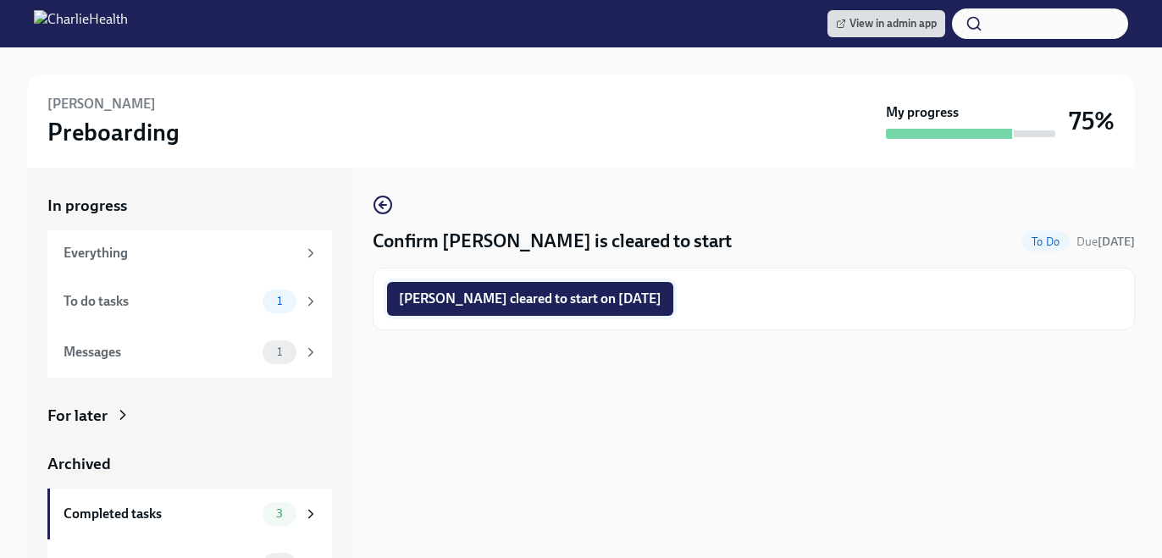
click at [539, 298] on span "Yassi Omshehe cleared to start on 10/06/2025" at bounding box center [530, 298] width 263 height 17
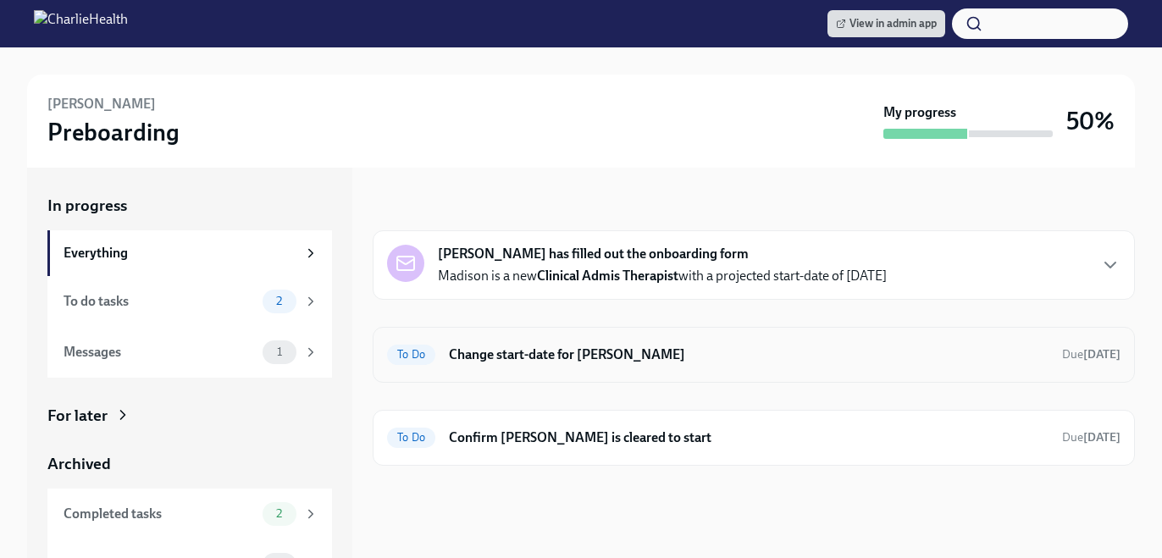
click at [668, 356] on h6 "Change start-date for [PERSON_NAME]" at bounding box center [749, 355] width 600 height 19
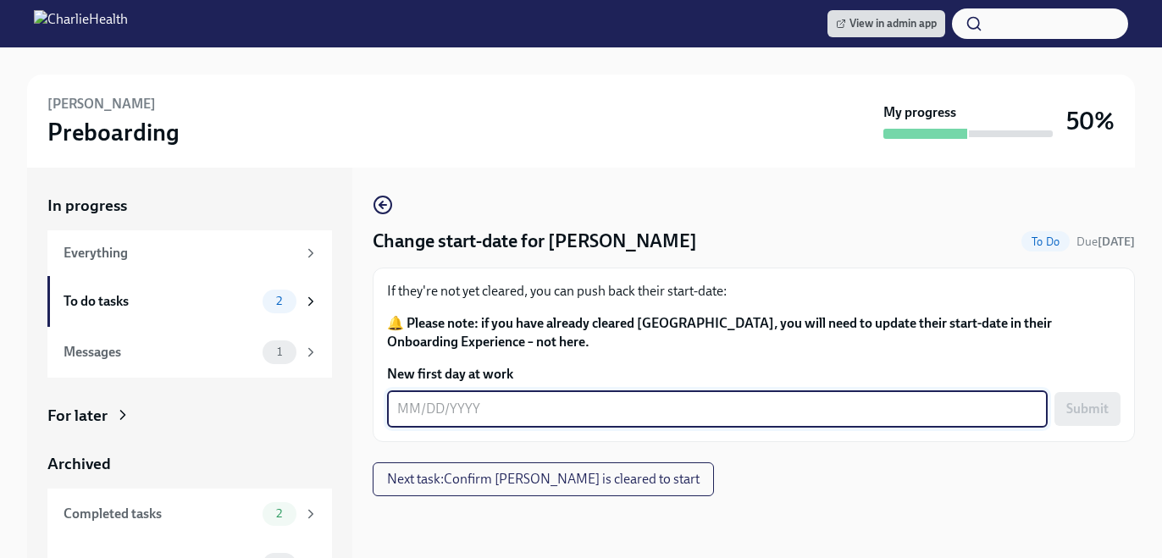
click at [552, 409] on textarea "New first day at work" at bounding box center [717, 409] width 640 height 20
type textarea "0"
type textarea "[DATE]"
click at [1097, 393] on button "Submit" at bounding box center [1087, 409] width 66 height 34
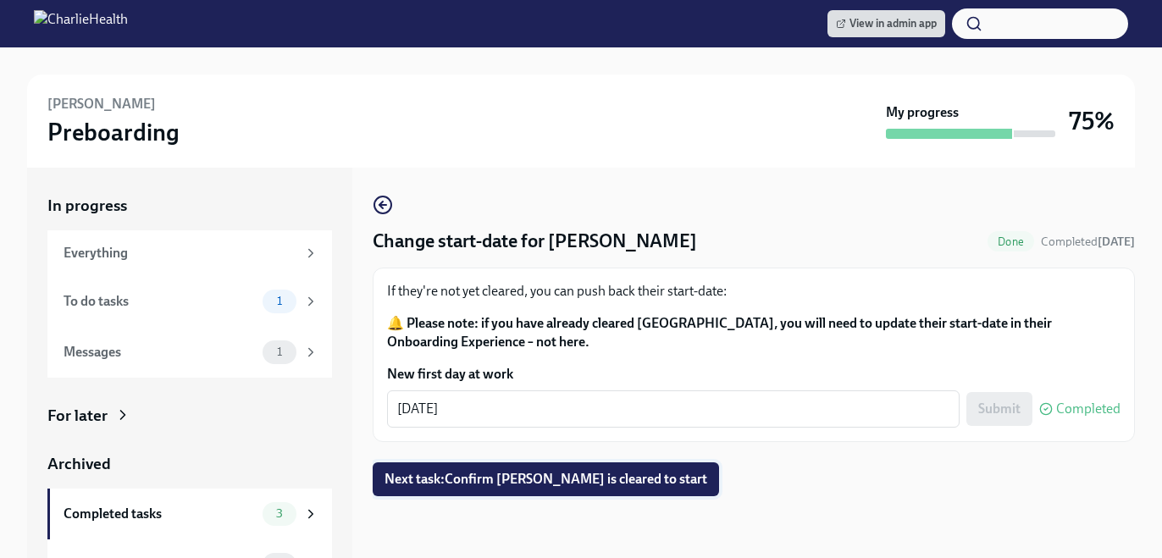
click at [581, 485] on span "Next task : Confirm Madison Leonard is cleared to start" at bounding box center [545, 479] width 323 height 17
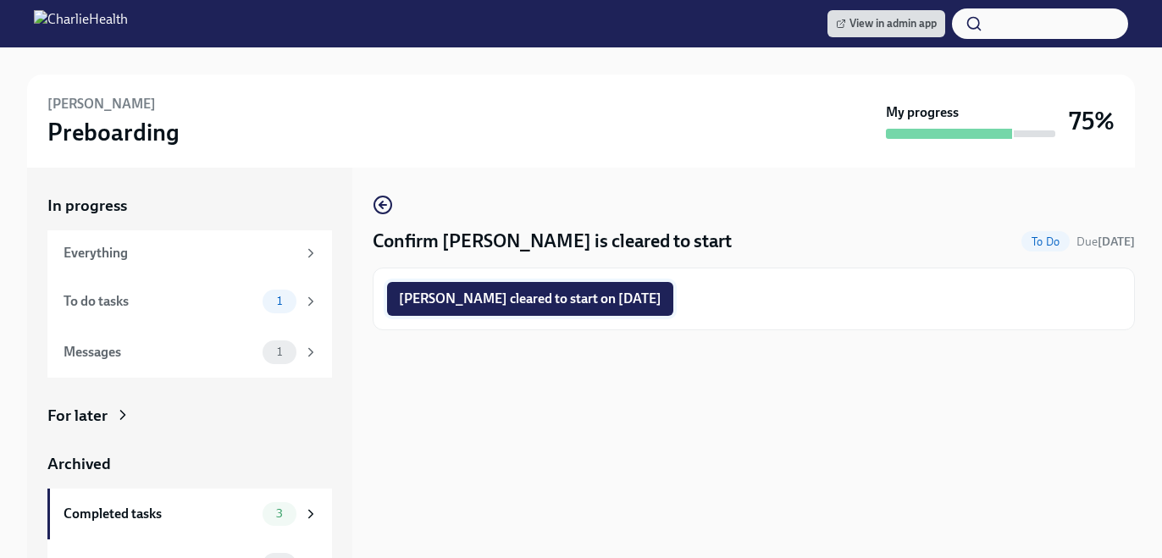
click at [527, 301] on span "Madison Leonard cleared to start on 10/06/2025" at bounding box center [530, 298] width 263 height 17
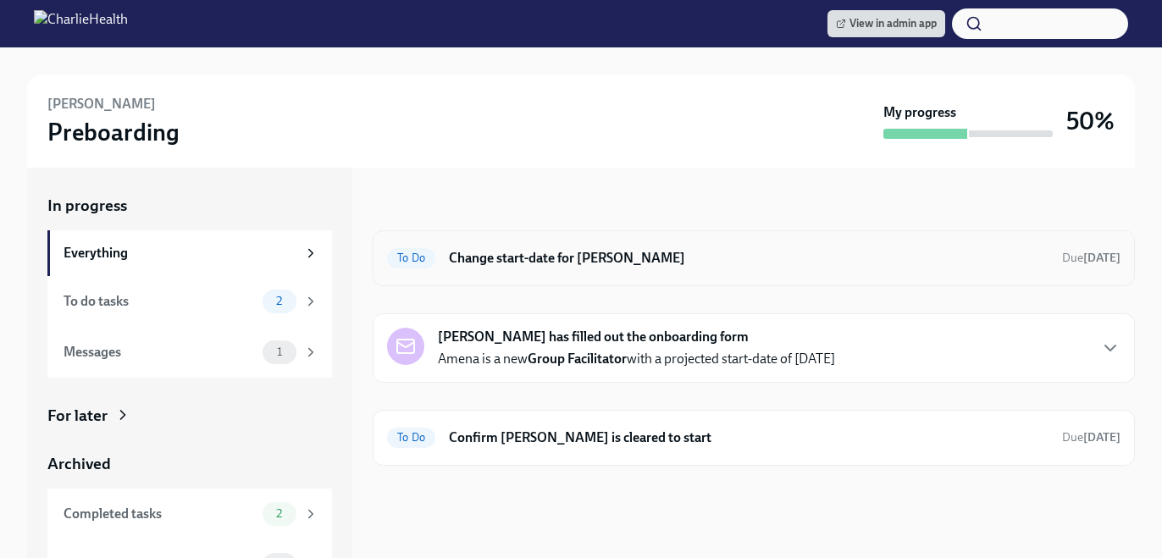
click at [697, 261] on h6 "Change start-date for [PERSON_NAME]" at bounding box center [749, 258] width 600 height 19
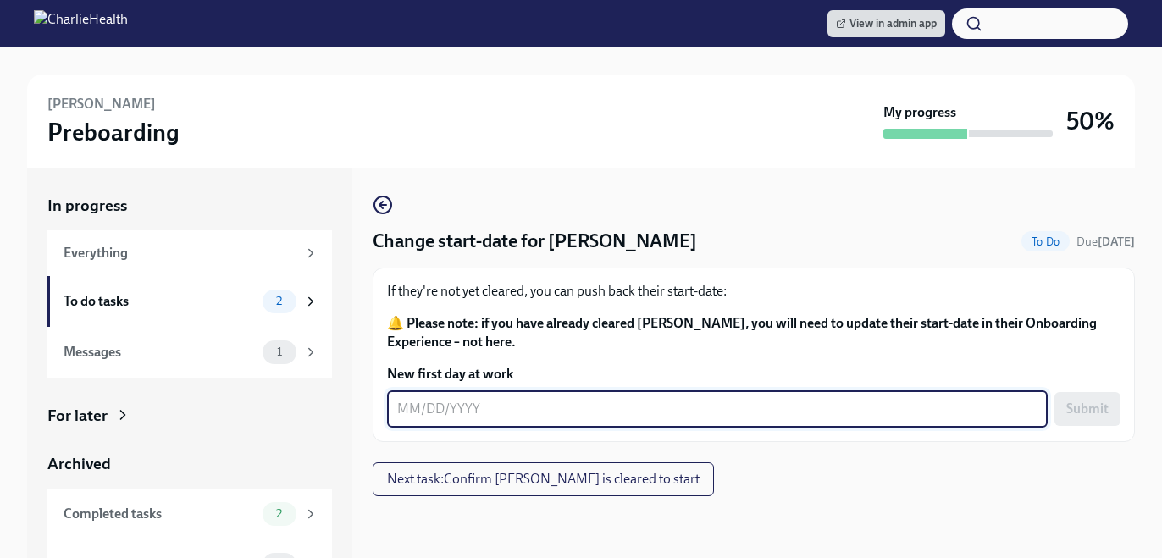
click at [587, 406] on textarea "New first day at work" at bounding box center [717, 409] width 640 height 20
type textarea "[DATE]"
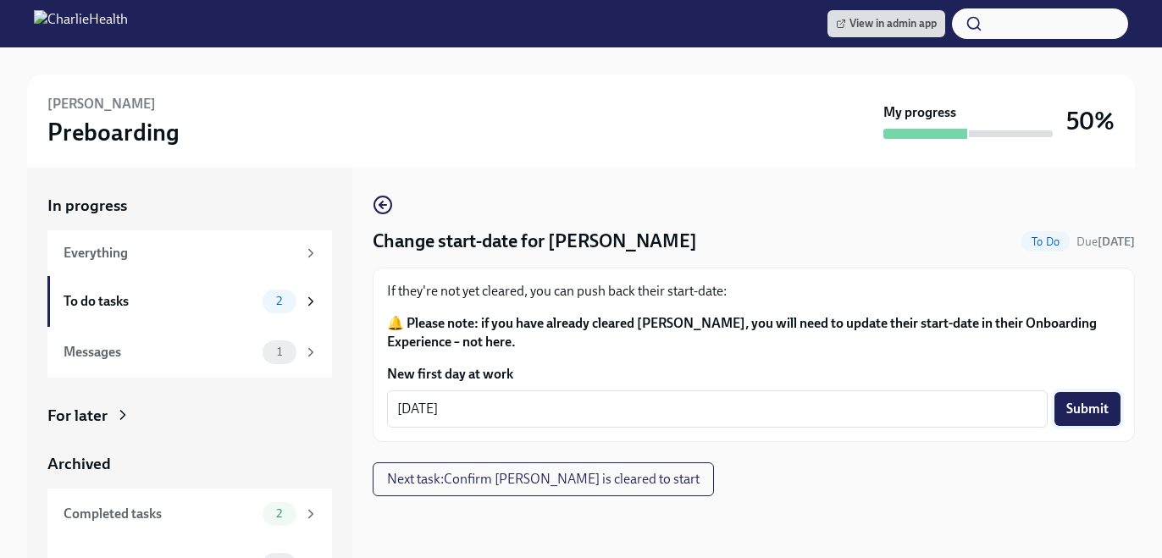
click at [1094, 417] on span "Submit" at bounding box center [1087, 409] width 42 height 17
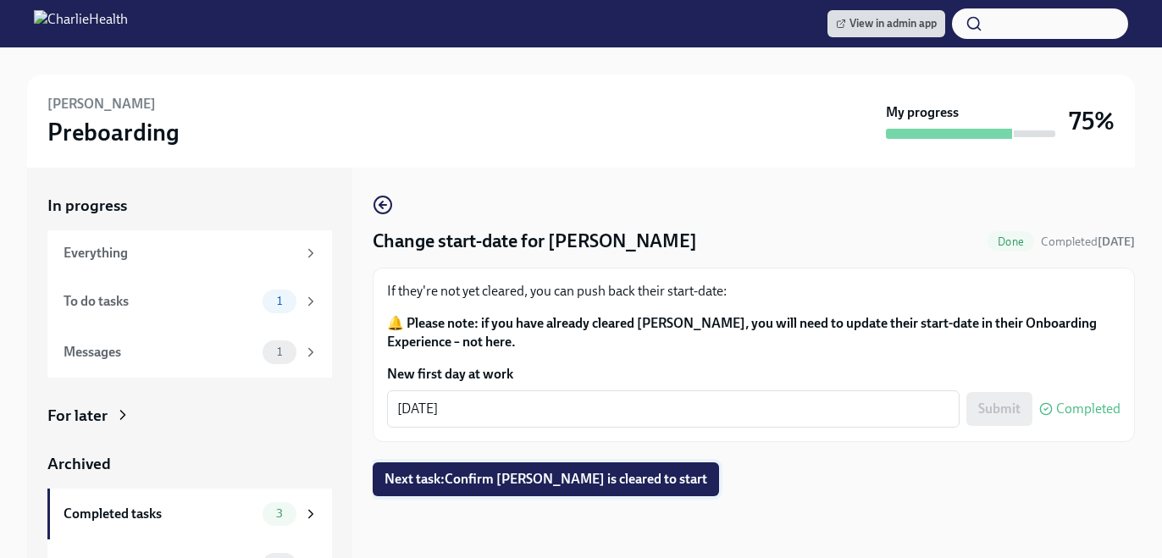
click at [583, 478] on span "Next task : Confirm [PERSON_NAME] is cleared to start" at bounding box center [545, 479] width 323 height 17
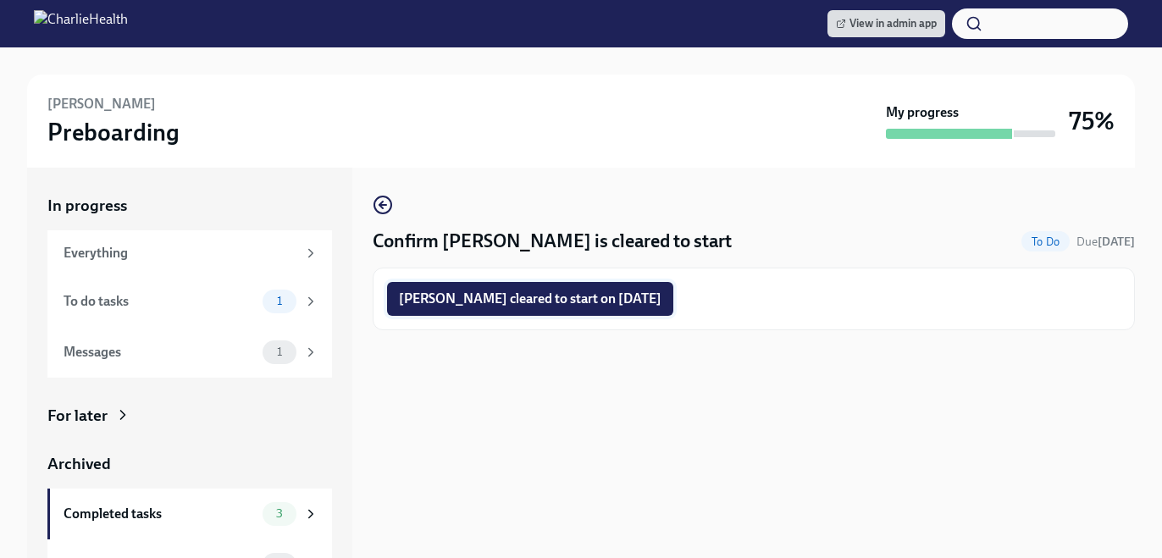
click at [531, 295] on span "Amena Aamir cleared to start on 10/06/2025" at bounding box center [530, 298] width 263 height 17
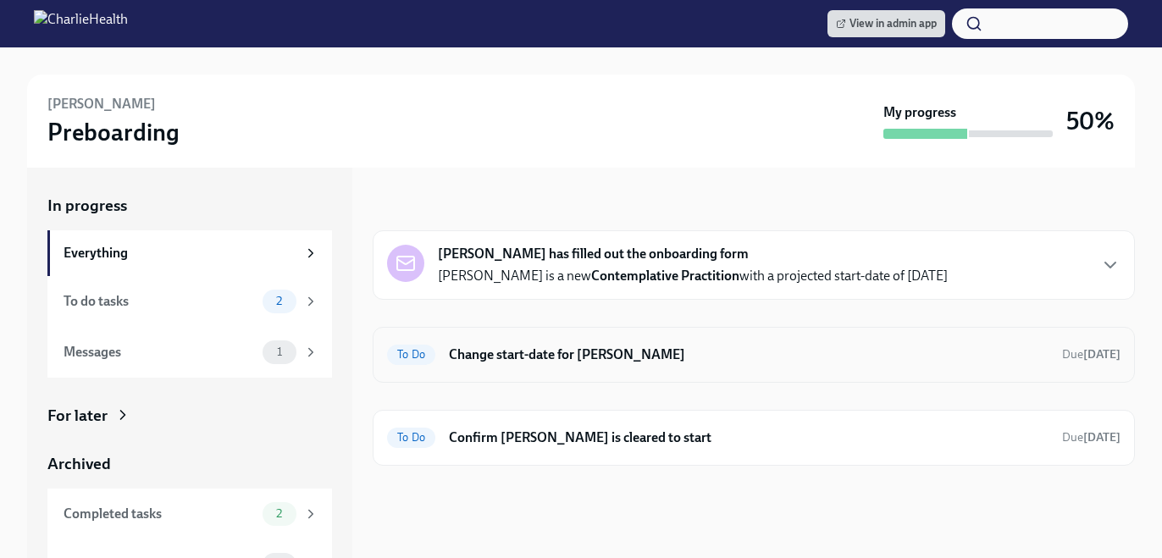
click at [484, 360] on h6 "Change start-date for [PERSON_NAME]" at bounding box center [749, 355] width 600 height 19
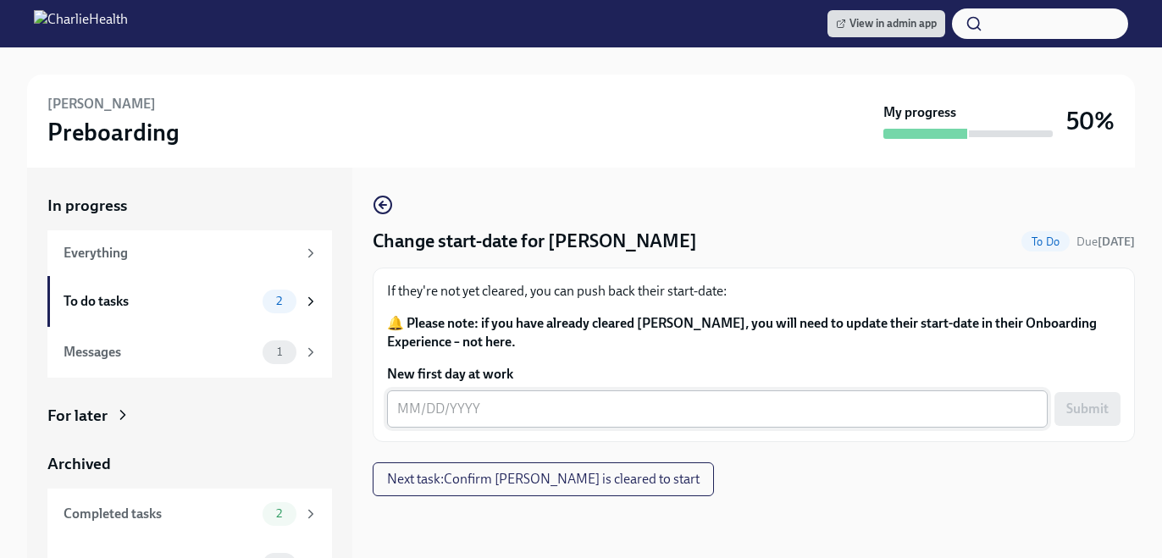
click at [497, 406] on textarea "New first day at work" at bounding box center [717, 409] width 640 height 20
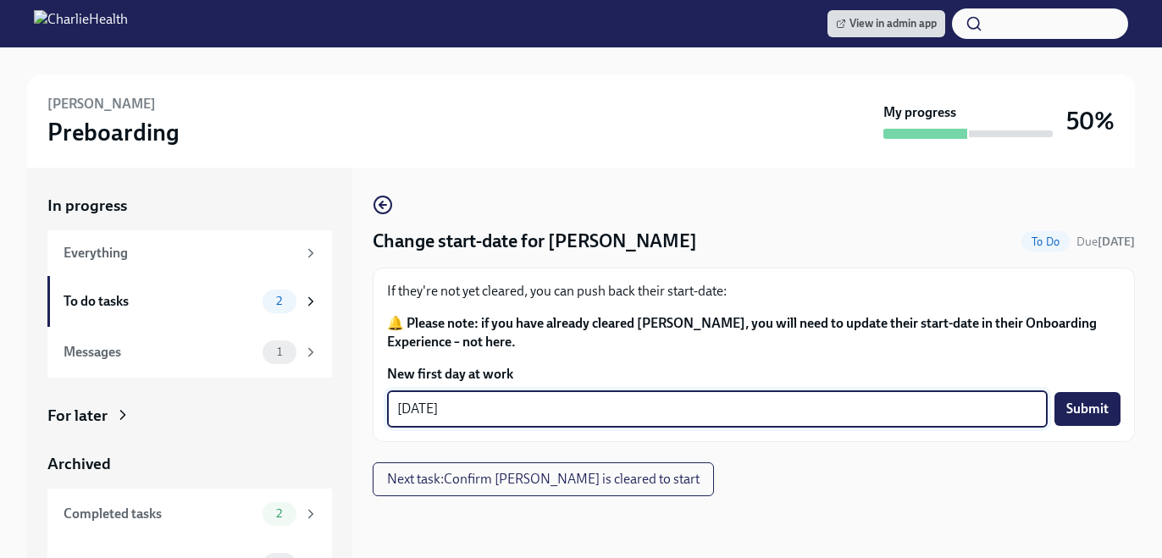
type textarea "[DATE]"
click at [1094, 434] on div "If they're not yet cleared, you can push back their start-date: 🔔 Please note: …" at bounding box center [754, 355] width 762 height 174
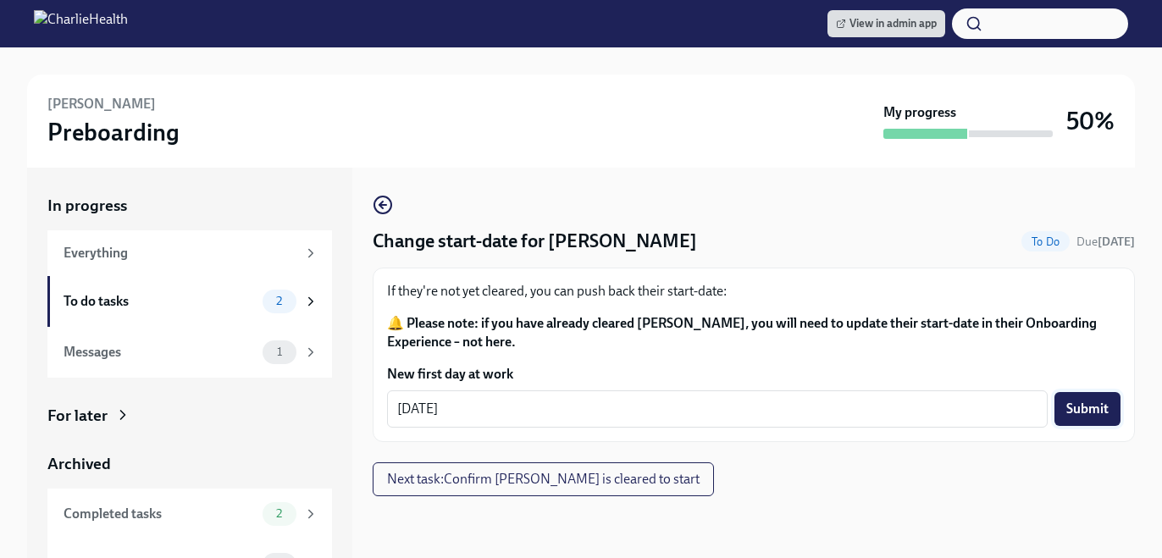
click at [1089, 399] on button "Submit" at bounding box center [1087, 409] width 66 height 34
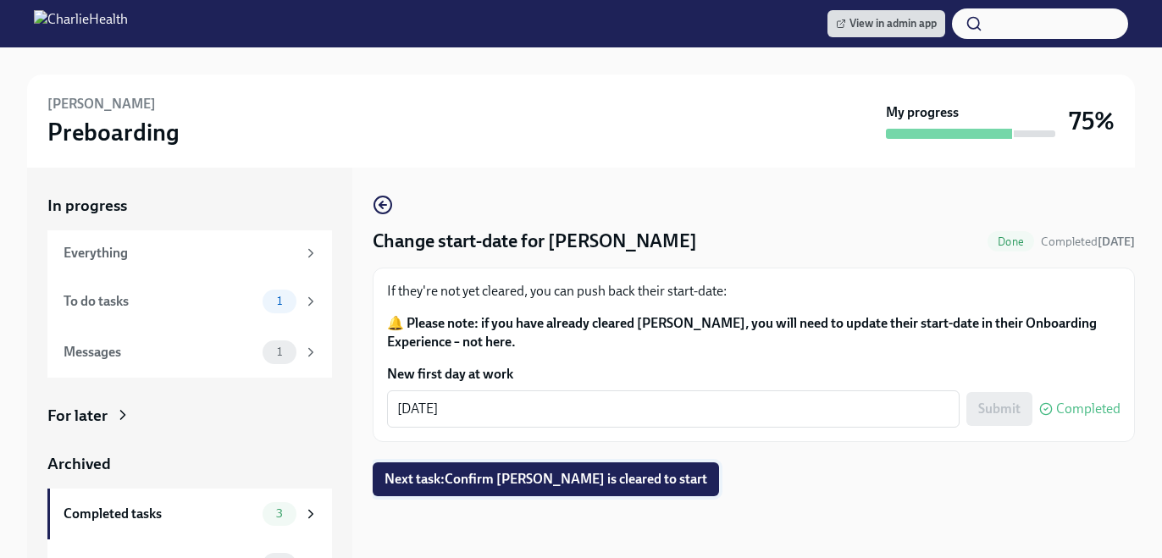
click at [600, 480] on span "Next task : Confirm Jennifer Kirkpatrick is cleared to start" at bounding box center [545, 479] width 323 height 17
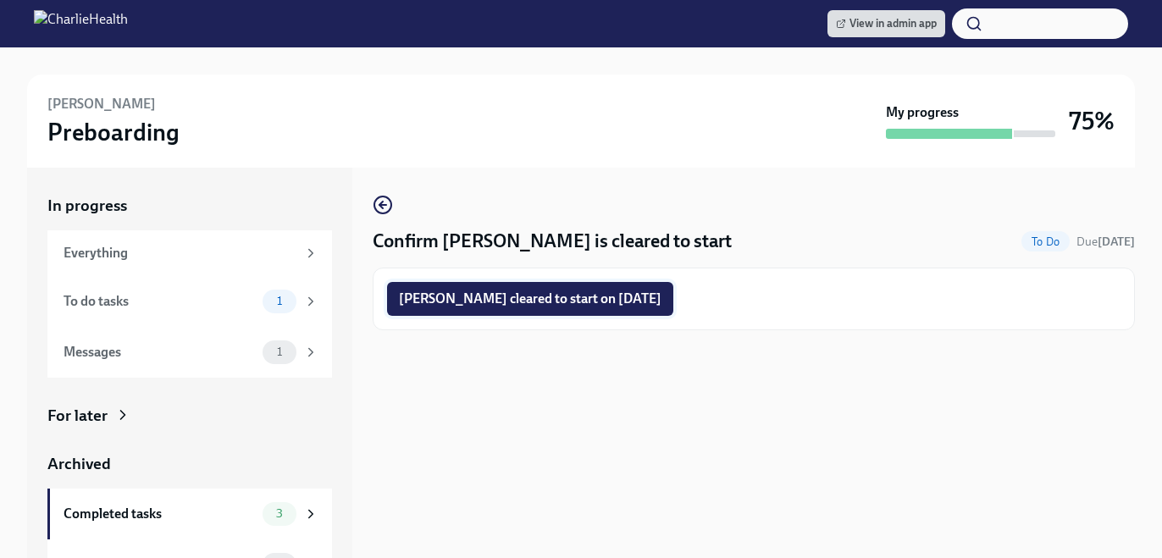
click at [529, 290] on button "Jennifer Kirkpatrick cleared to start on 10/06/2025" at bounding box center [530, 299] width 286 height 34
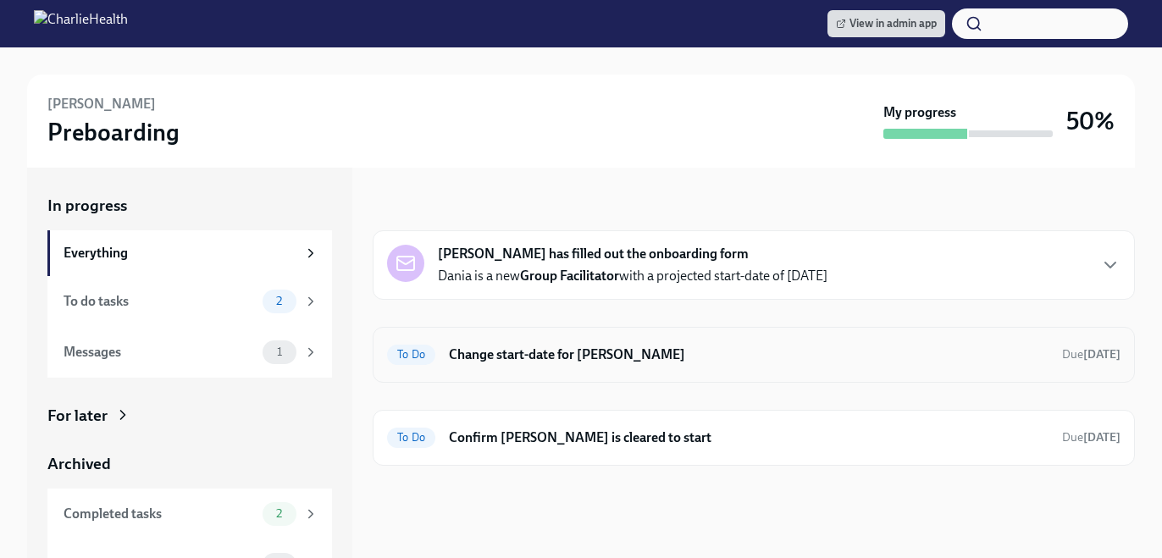
click at [501, 341] on div "To Do Change start-date for [PERSON_NAME] Due [DATE]" at bounding box center [753, 354] width 733 height 27
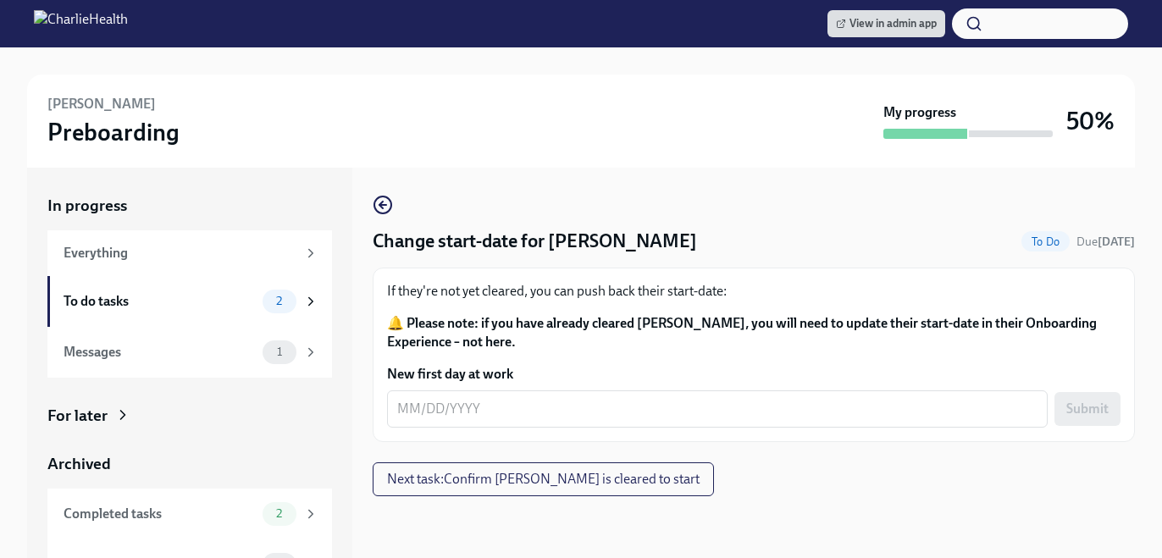
click at [499, 390] on form "New first day at work x ​ Submit" at bounding box center [753, 396] width 733 height 63
click at [500, 393] on div "x ​" at bounding box center [717, 408] width 661 height 37
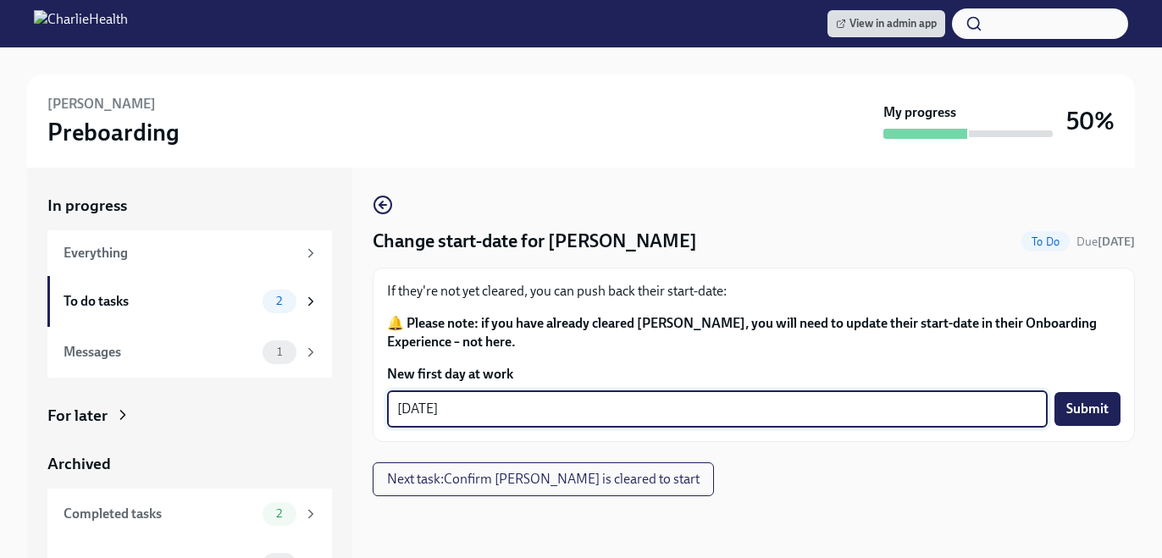
type textarea "[DATE]"
click at [1086, 384] on form "New first day at work [DATE] x ​ Submit" at bounding box center [753, 396] width 733 height 63
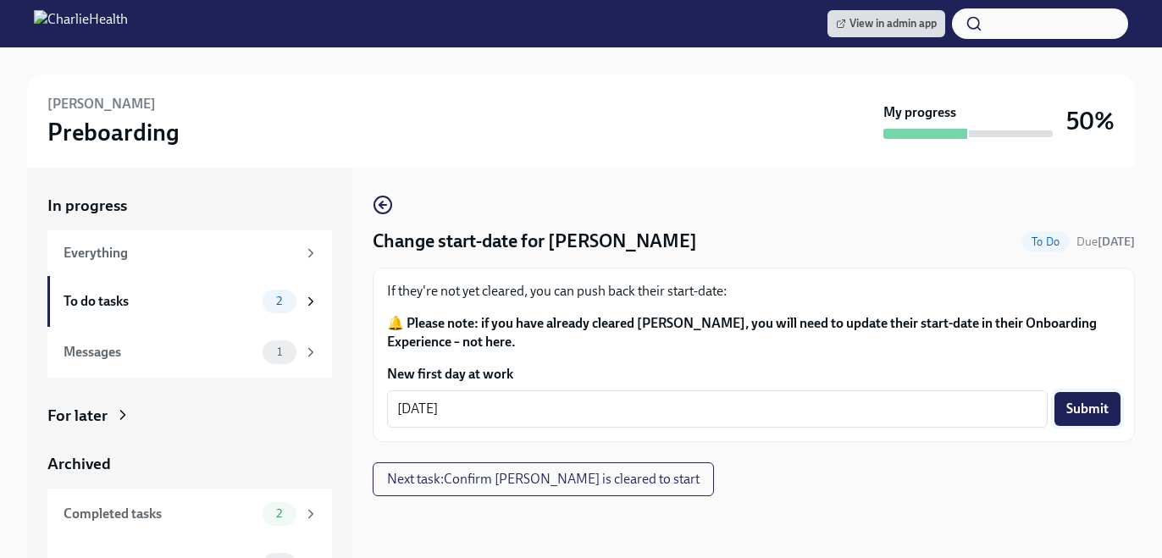
click at [1092, 407] on span "Submit" at bounding box center [1087, 409] width 42 height 17
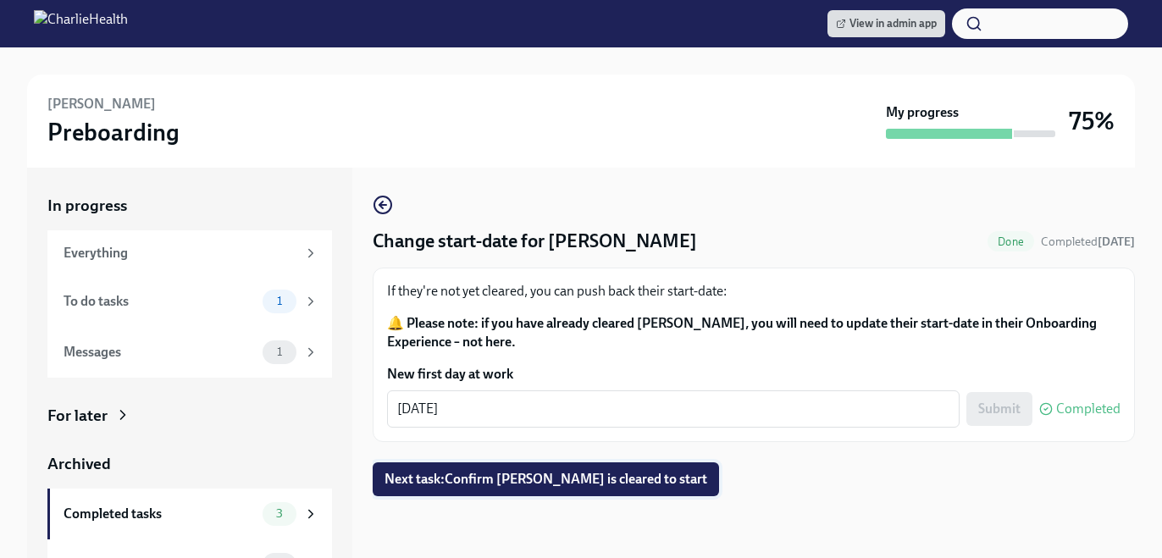
click at [583, 496] on button "Next task : Confirm [PERSON_NAME] is cleared to start" at bounding box center [546, 479] width 346 height 34
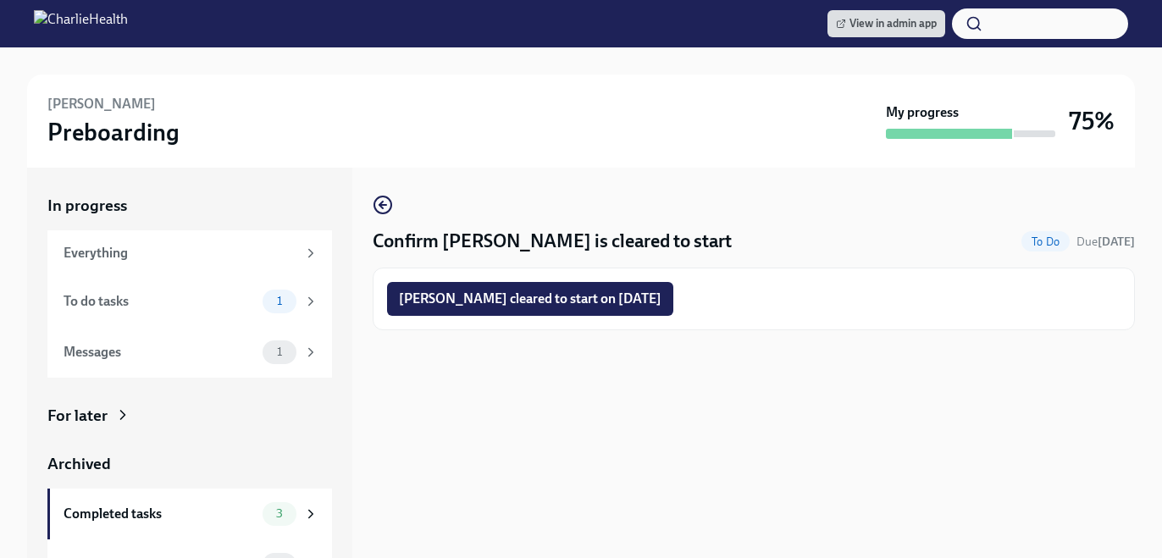
click at [516, 320] on div "[PERSON_NAME] cleared to start on [DATE]" at bounding box center [754, 299] width 762 height 63
click at [507, 301] on span "[PERSON_NAME] cleared to start on [DATE]" at bounding box center [530, 298] width 263 height 17
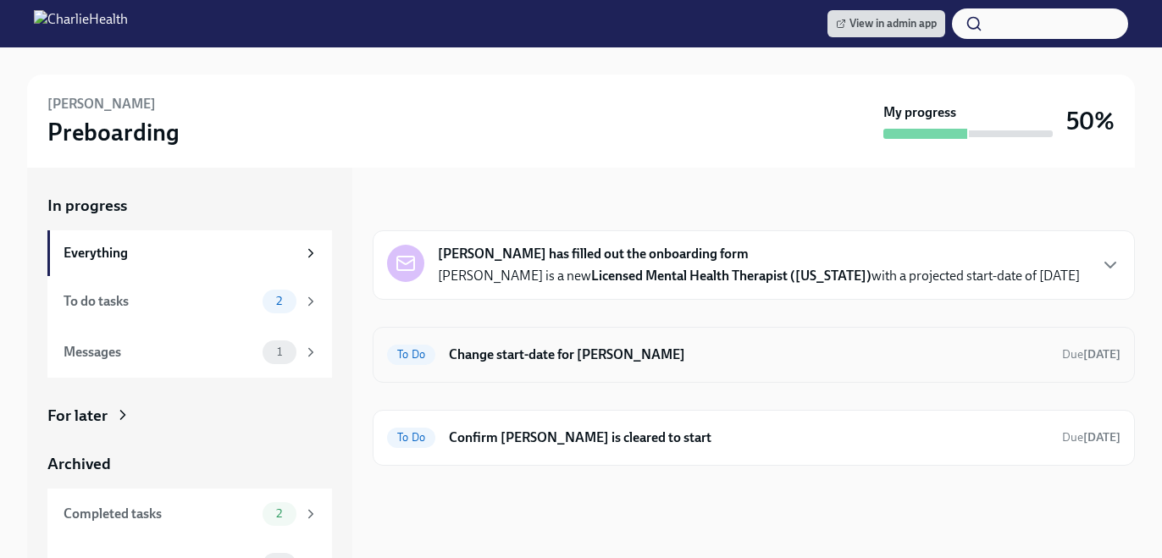
click at [438, 381] on div "To Do Change start-date for [PERSON_NAME] Due [DATE]" at bounding box center [754, 355] width 762 height 56
click at [465, 349] on h6 "Change start-date for [PERSON_NAME]" at bounding box center [749, 355] width 600 height 19
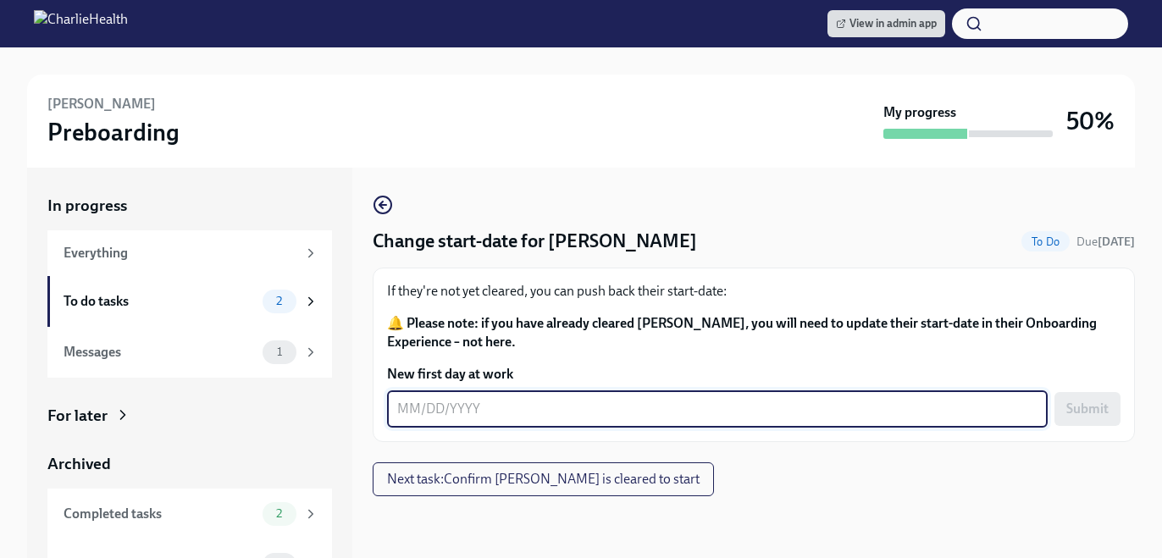
click at [494, 401] on textarea "New first day at work" at bounding box center [717, 409] width 640 height 20
type textarea "10/06/2025"
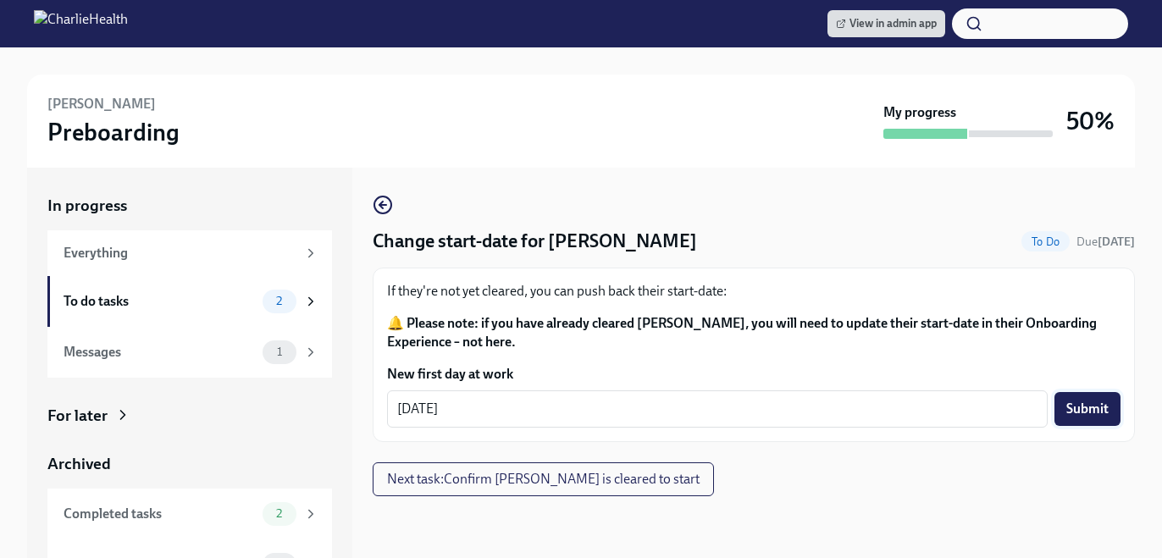
click at [1119, 407] on button "Submit" at bounding box center [1087, 409] width 66 height 34
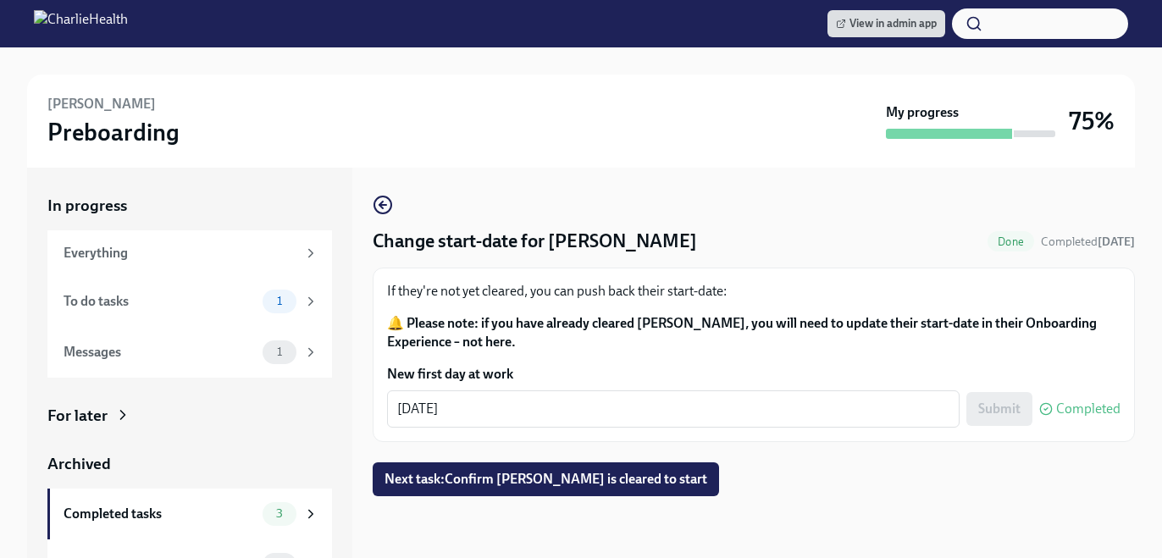
click at [572, 460] on div "Change start-date for Morgan Levy Done Completed today If they're not yet clear…" at bounding box center [754, 345] width 762 height 301
click at [573, 462] on div "Change start-date for Morgan Levy Done Completed today If they're not yet clear…" at bounding box center [754, 345] width 762 height 301
click at [574, 470] on button "Next task : Confirm Morgan Levy is cleared to start" at bounding box center [546, 479] width 346 height 34
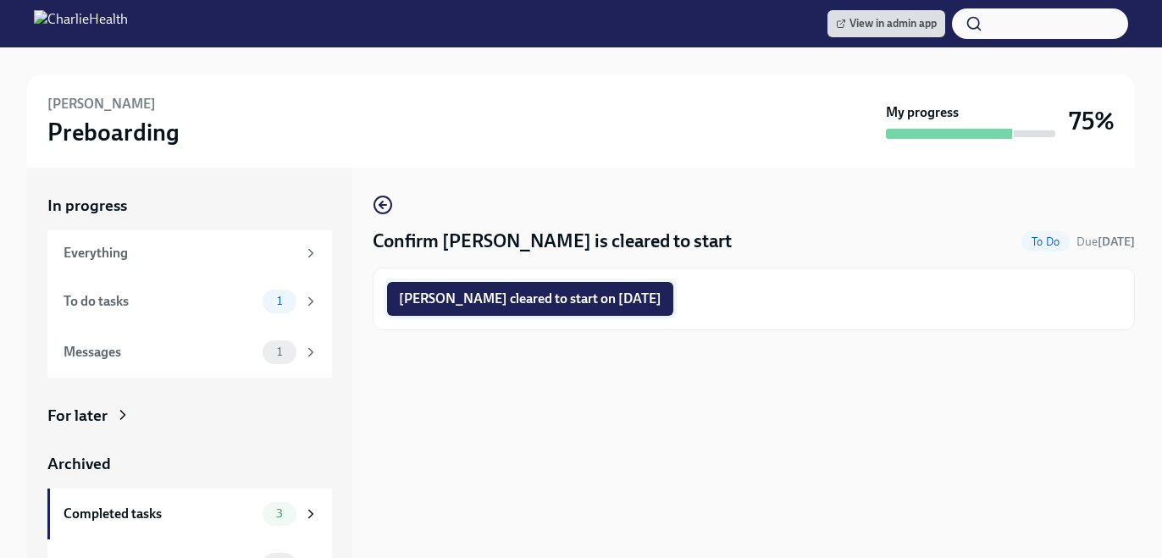
click at [562, 310] on button "Morgan Levy cleared to start on 10/06/2025" at bounding box center [530, 299] width 286 height 34
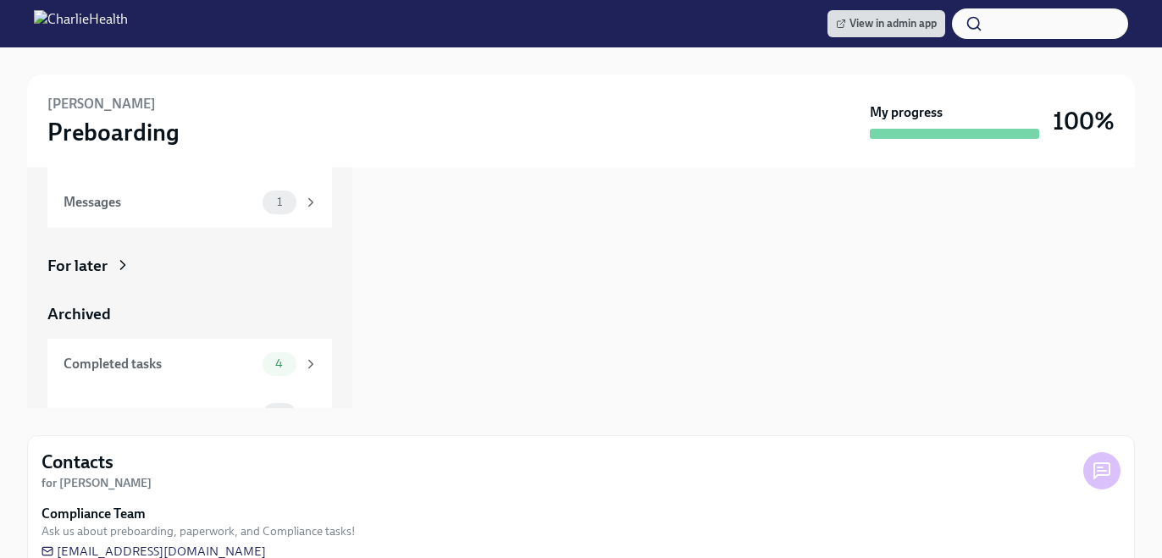
scroll to position [180, 0]
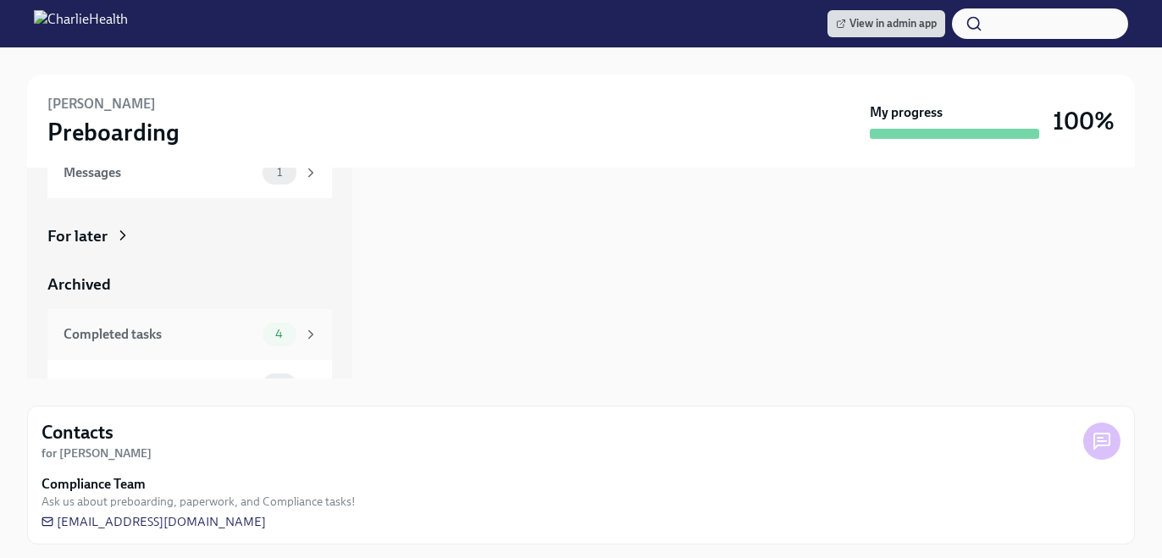
click at [224, 327] on div "Completed tasks" at bounding box center [160, 334] width 192 height 19
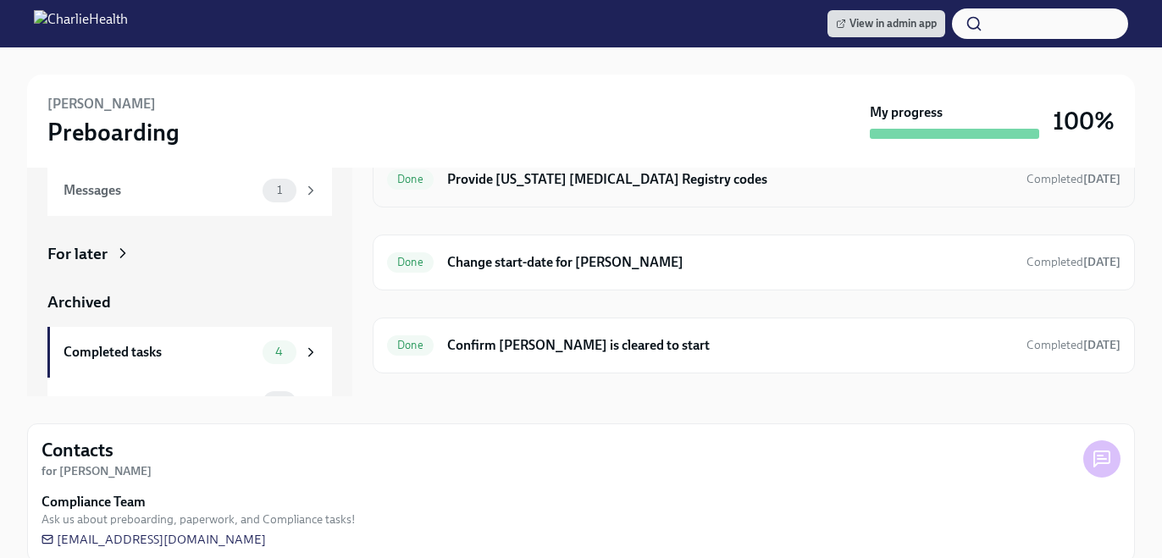
scroll to position [186, 0]
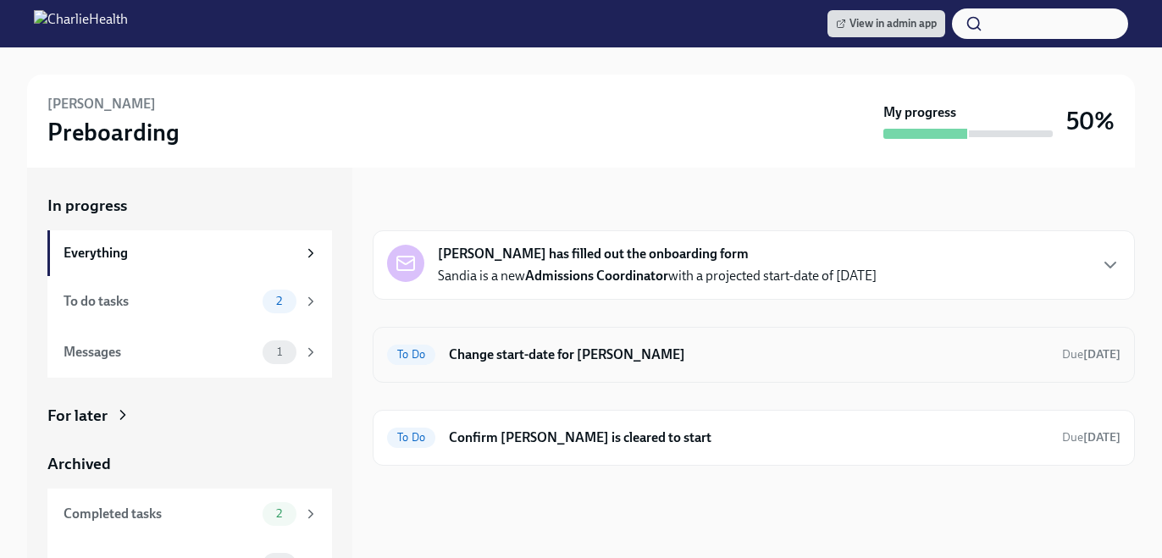
click at [467, 352] on h6 "Change start-date for [PERSON_NAME]" at bounding box center [749, 355] width 600 height 19
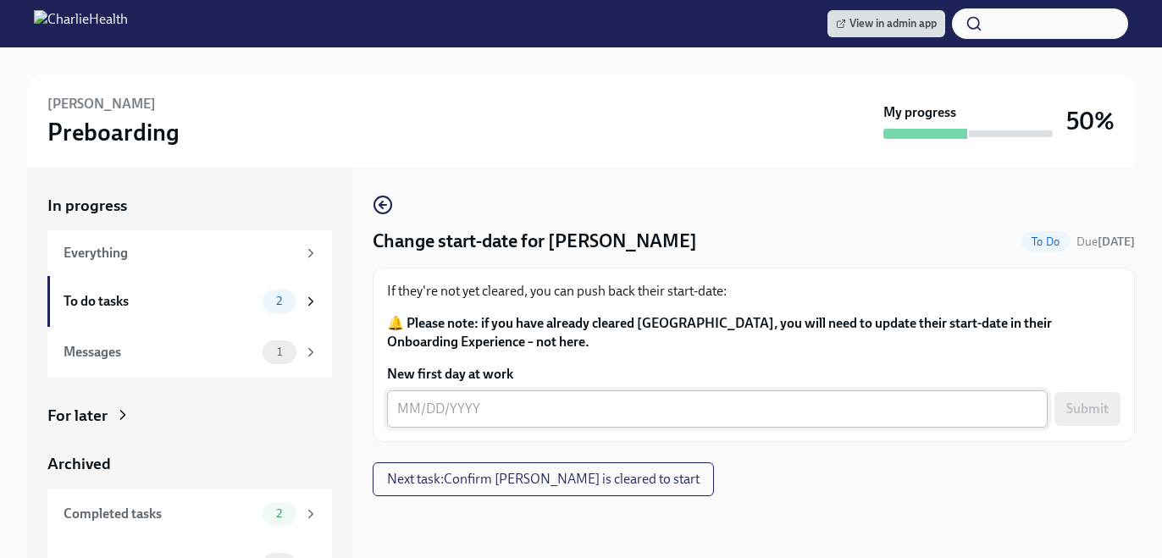
click at [511, 412] on textarea "New first day at work" at bounding box center [717, 409] width 640 height 20
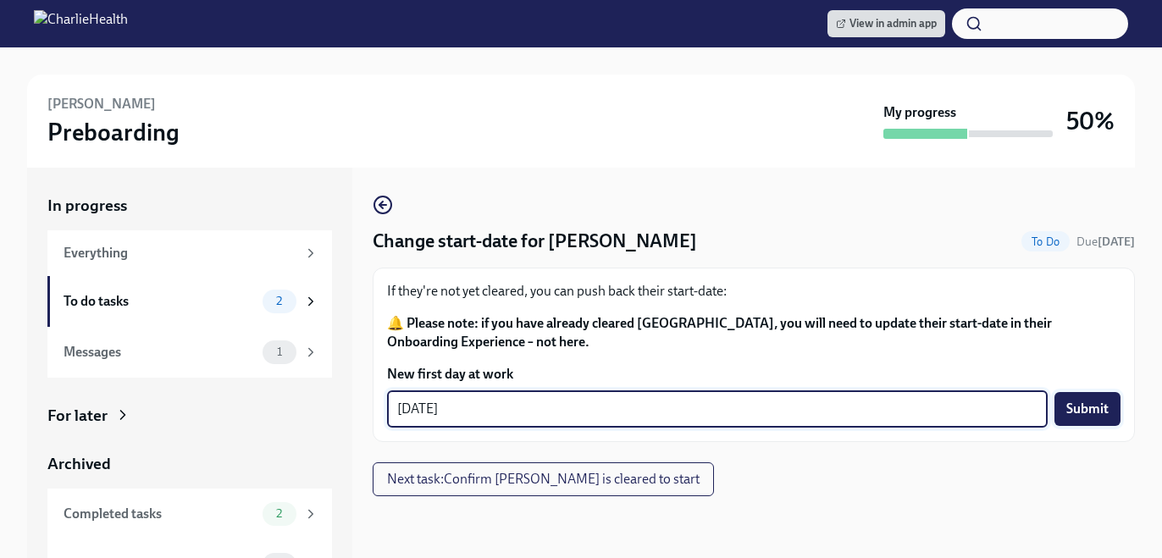
type textarea "[DATE]"
click at [1073, 412] on span "Submit" at bounding box center [1087, 409] width 42 height 17
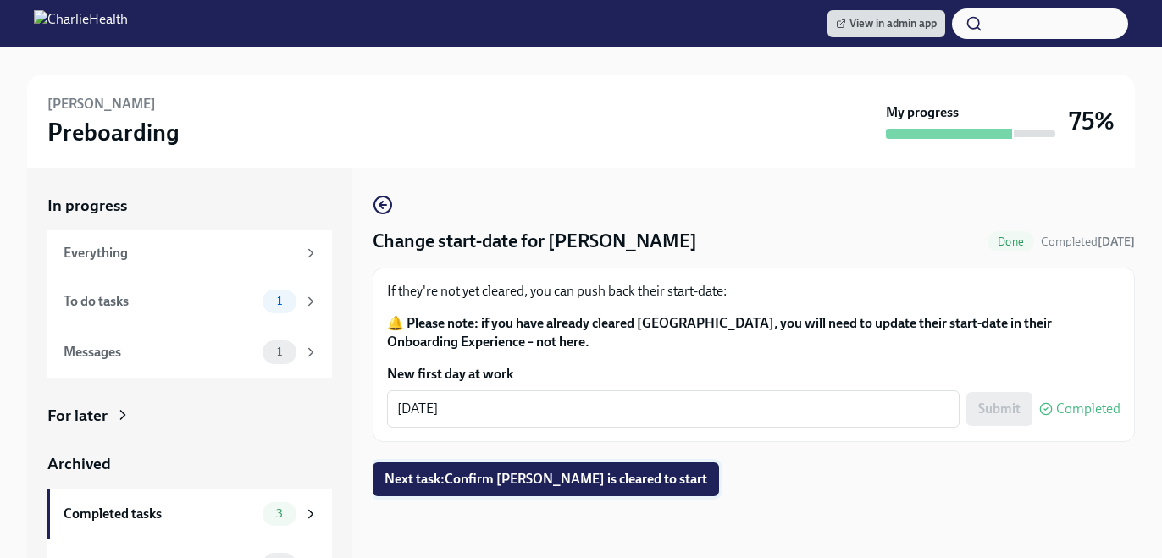
click at [574, 469] on button "Next task : Confirm [PERSON_NAME] is cleared to start" at bounding box center [546, 479] width 346 height 34
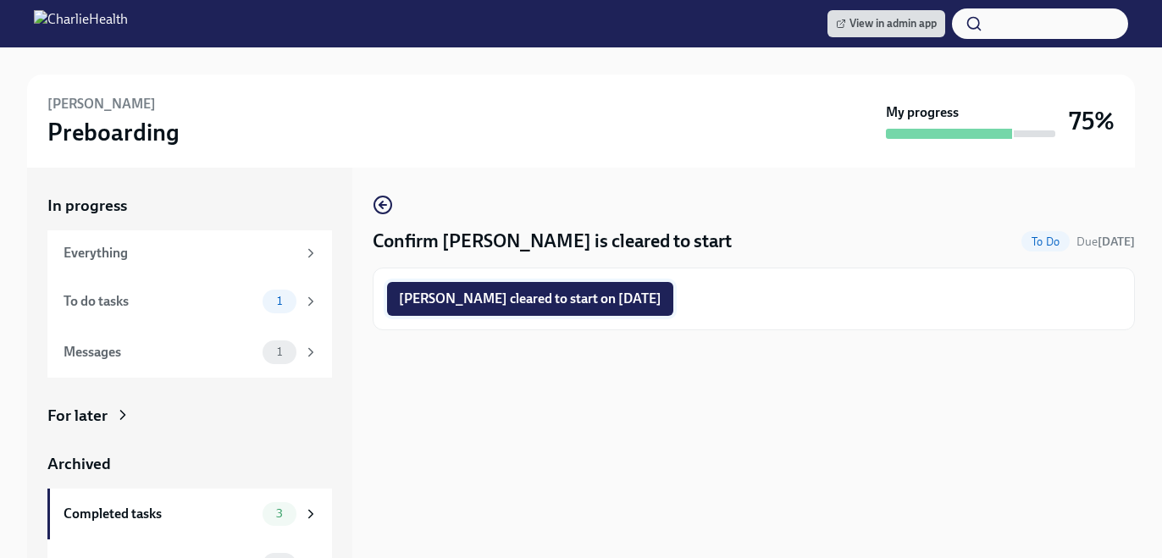
click at [519, 292] on span "[PERSON_NAME] cleared to start on [DATE]" at bounding box center [530, 298] width 263 height 17
